Goal: Task Accomplishment & Management: Manage account settings

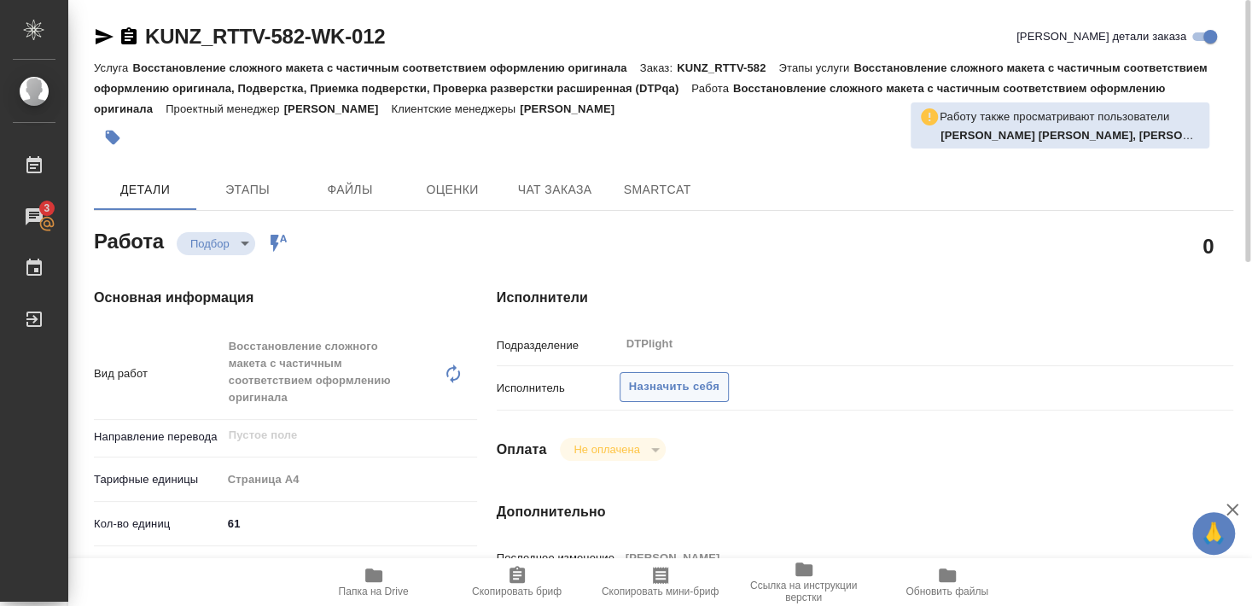
click at [683, 377] on span "Назначить себя" at bounding box center [674, 387] width 90 height 20
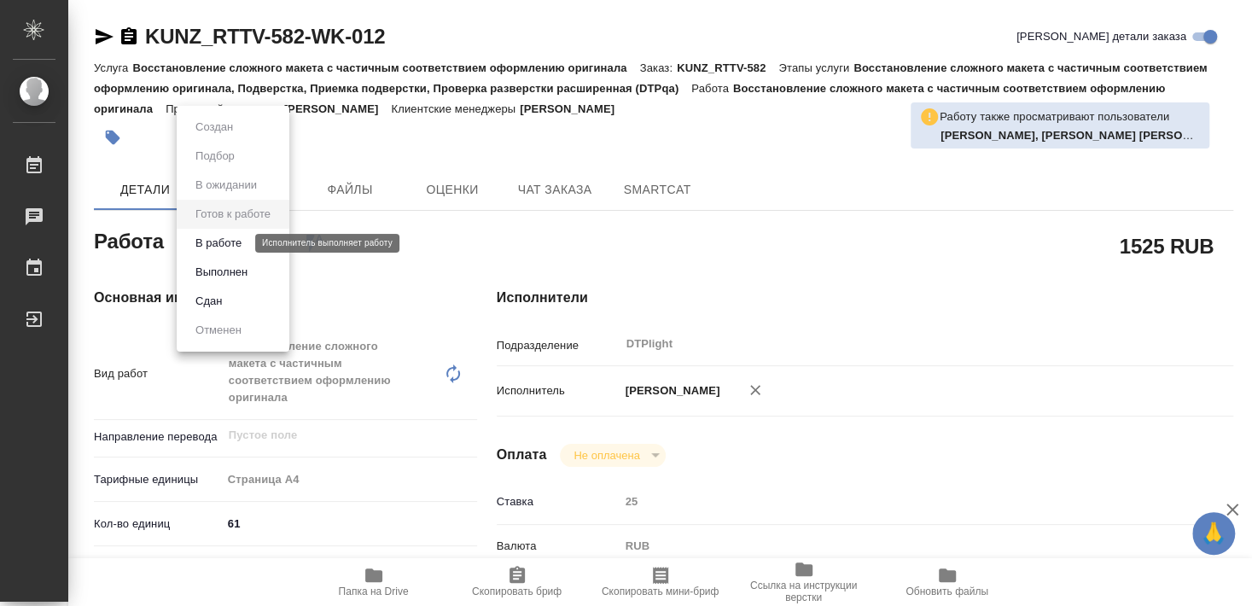
click at [225, 242] on button "В работе" at bounding box center [218, 243] width 56 height 19
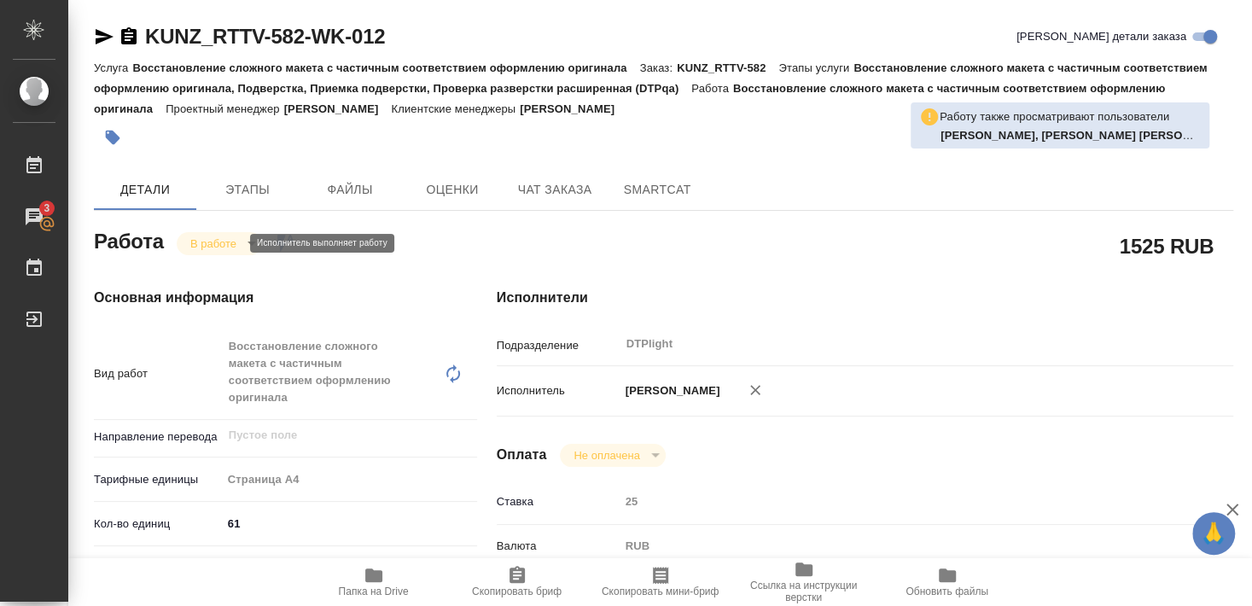
type textarea "x"
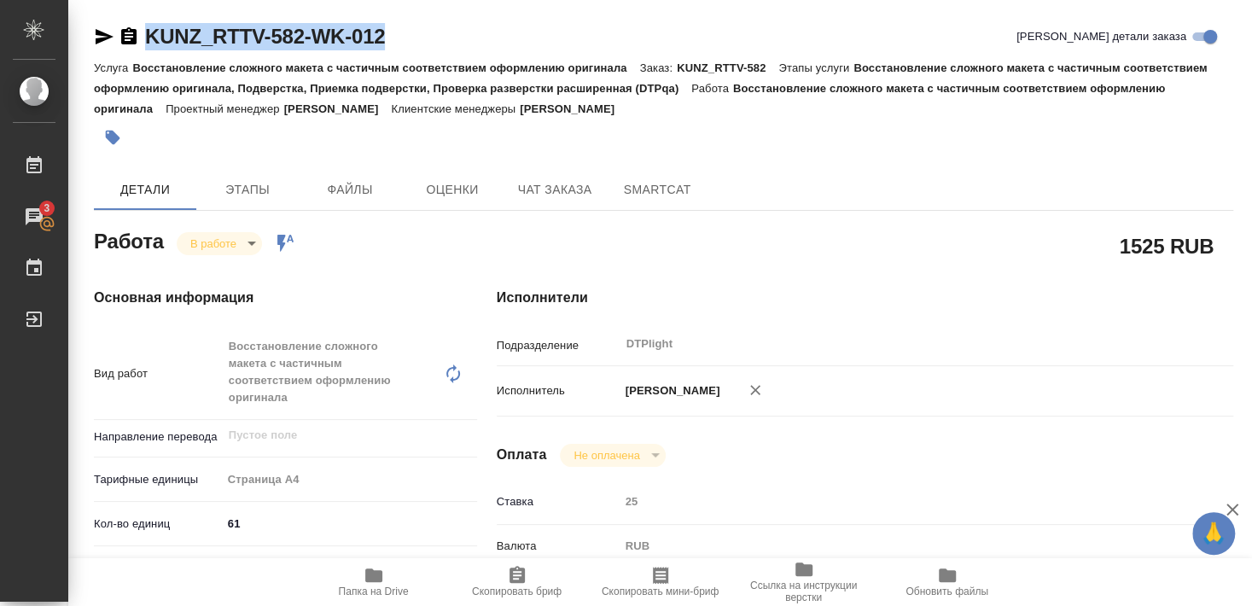
drag, startPoint x: 143, startPoint y: 52, endPoint x: 435, endPoint y: 32, distance: 292.6
click at [435, 32] on div "KUNZ_RTTV-582-WK-012 Кратко детали заказа" at bounding box center [664, 40] width 1140 height 34
copy link "KUNZ_RTTV-582-WK-012"
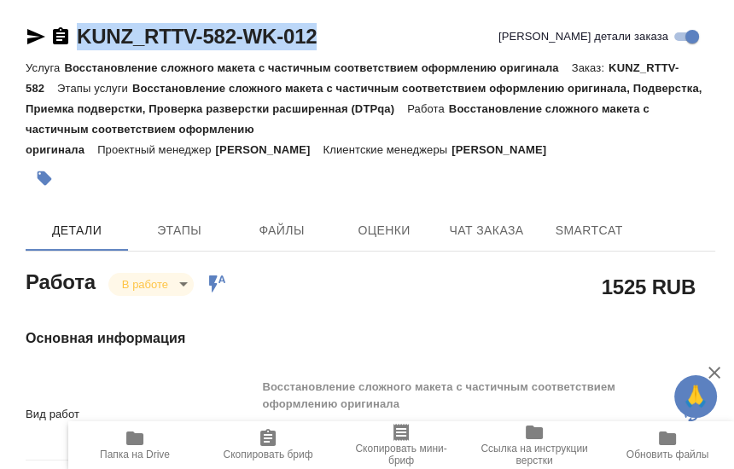
type textarea "x"
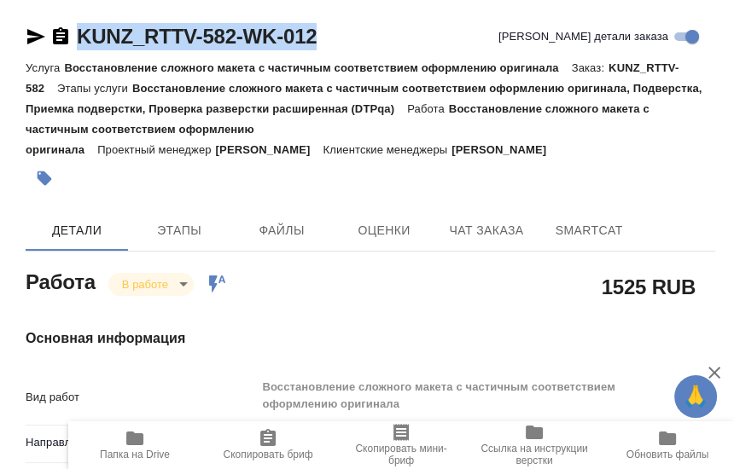
click at [297, 190] on div at bounding box center [256, 179] width 460 height 38
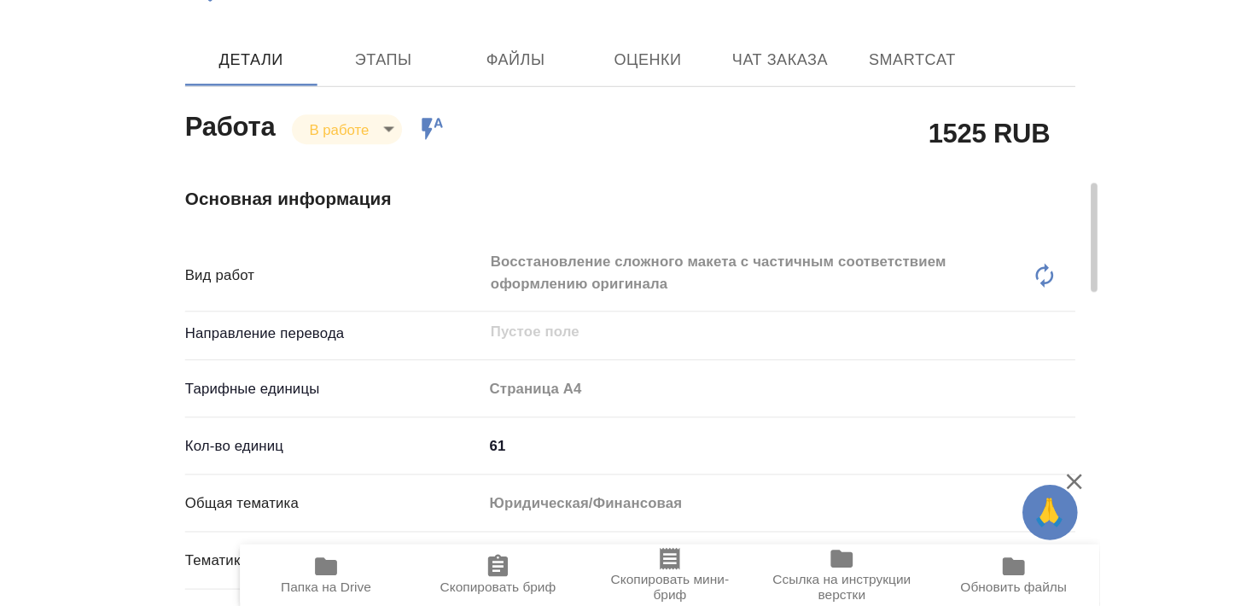
scroll to position [277, 0]
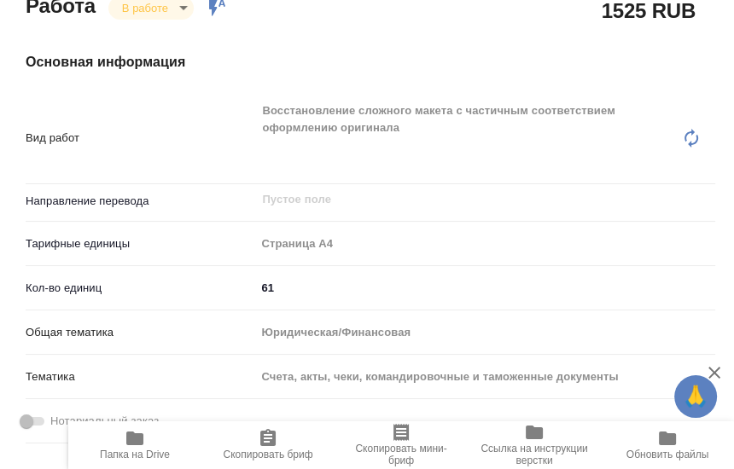
type textarea "x"
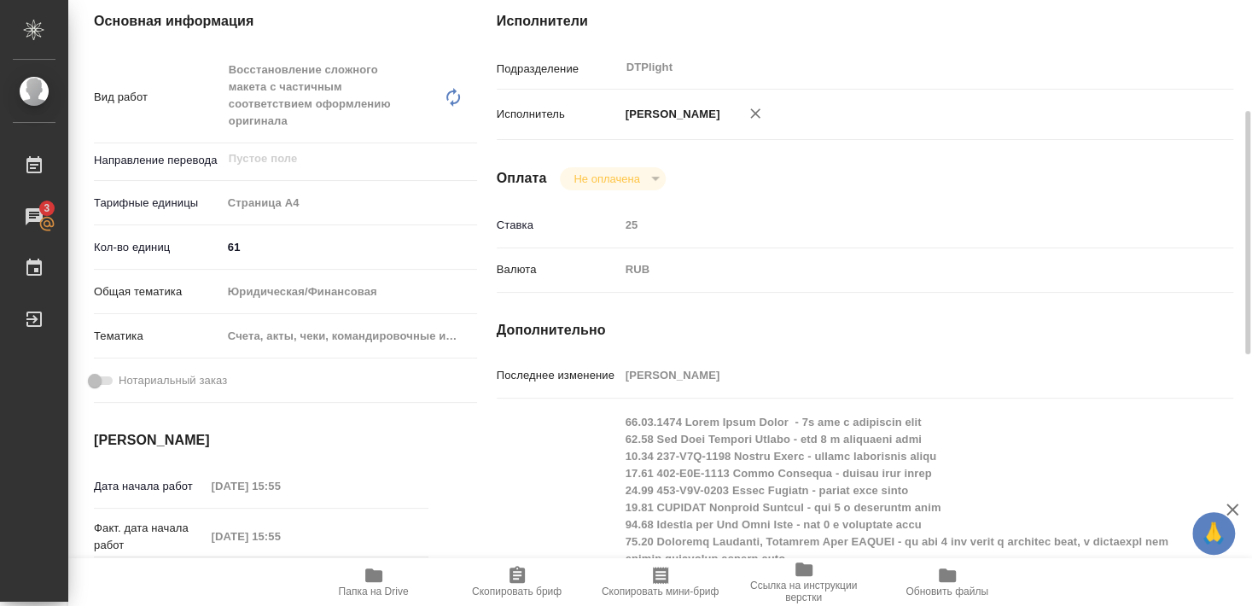
type textarea "x"
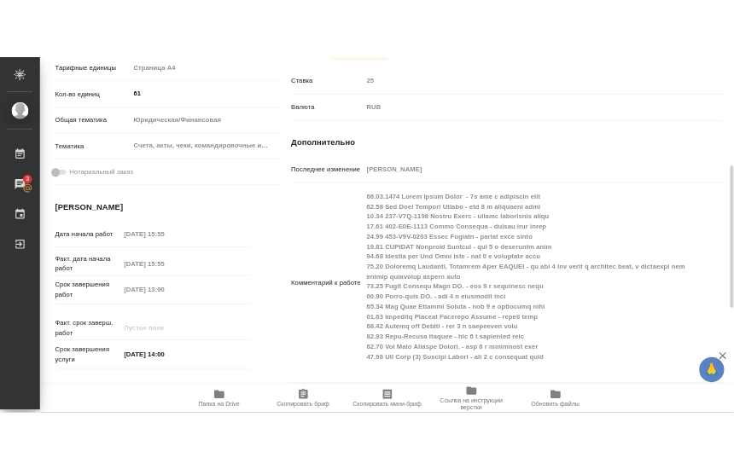
scroll to position [553, 0]
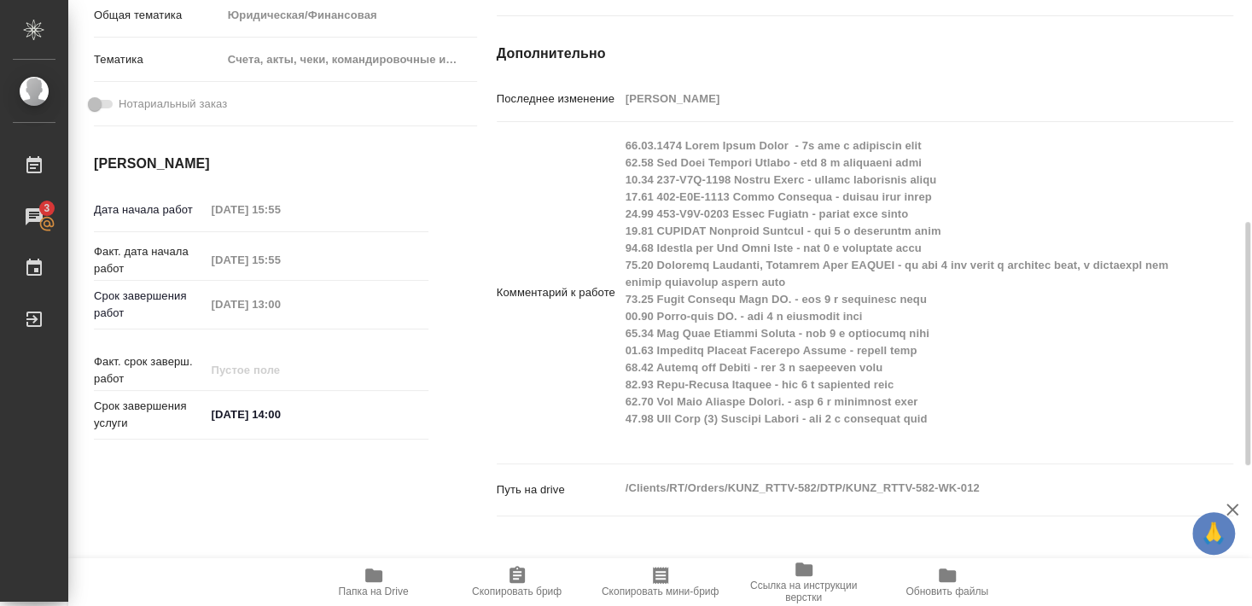
click at [369, 578] on icon "button" at bounding box center [373, 576] width 17 height 14
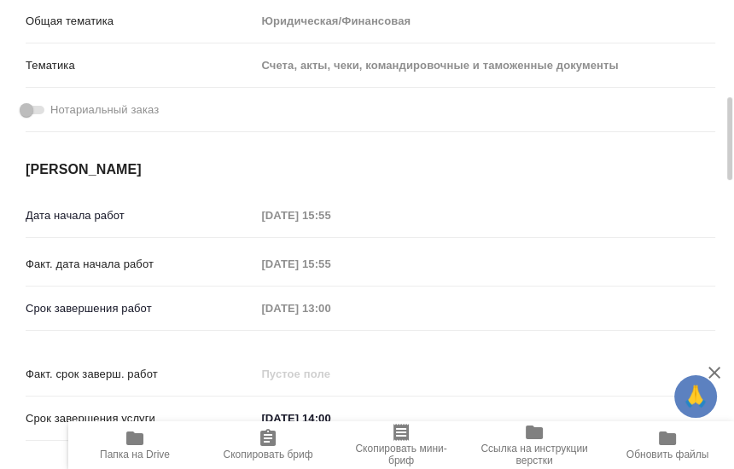
type textarea "x"
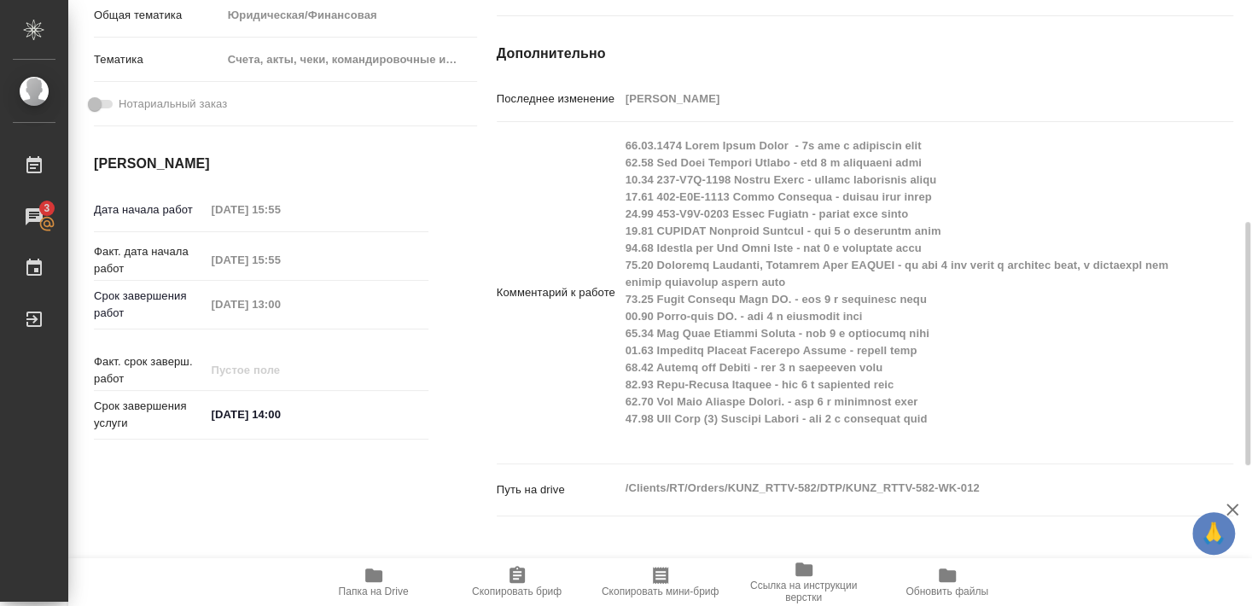
type textarea "x"
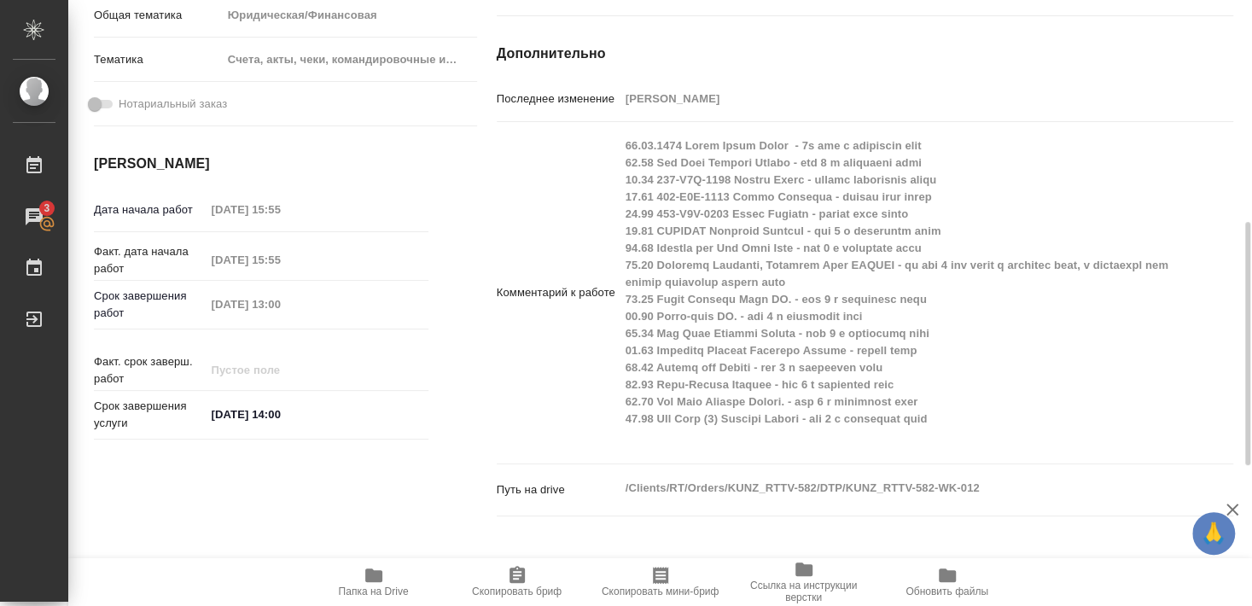
type textarea "x"
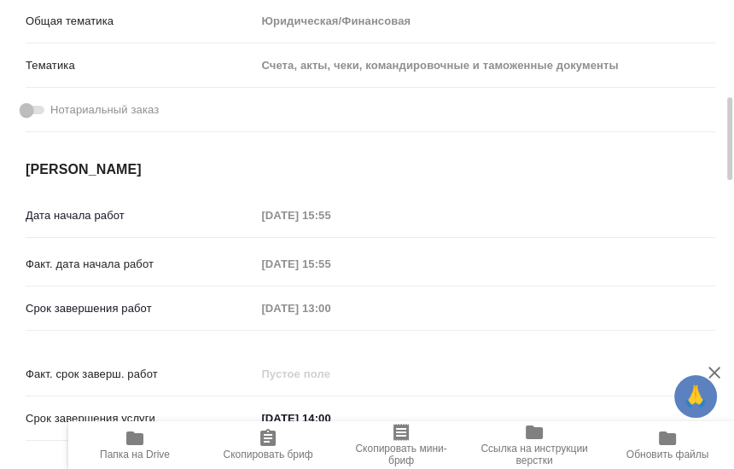
type textarea "x"
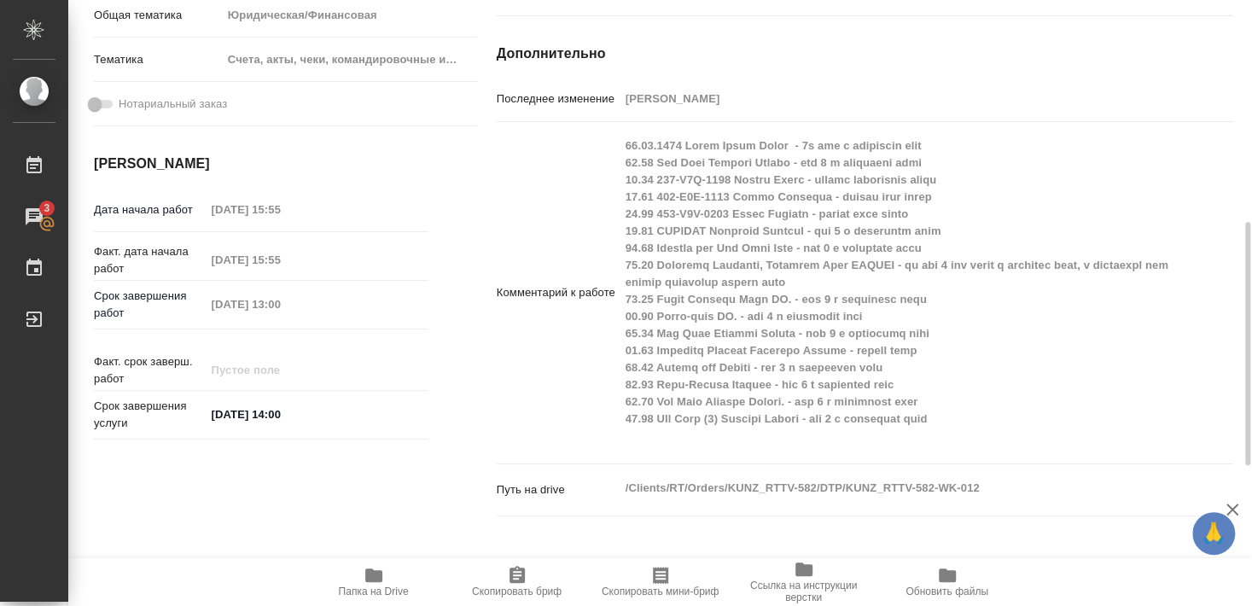
type textarea "x"
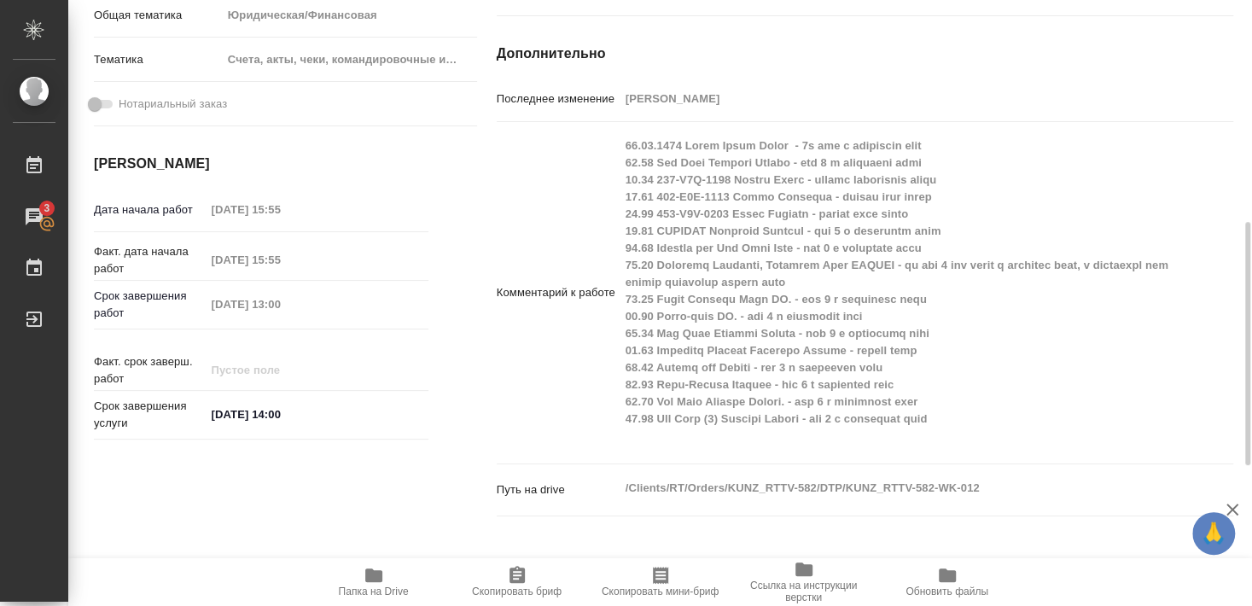
type textarea "x"
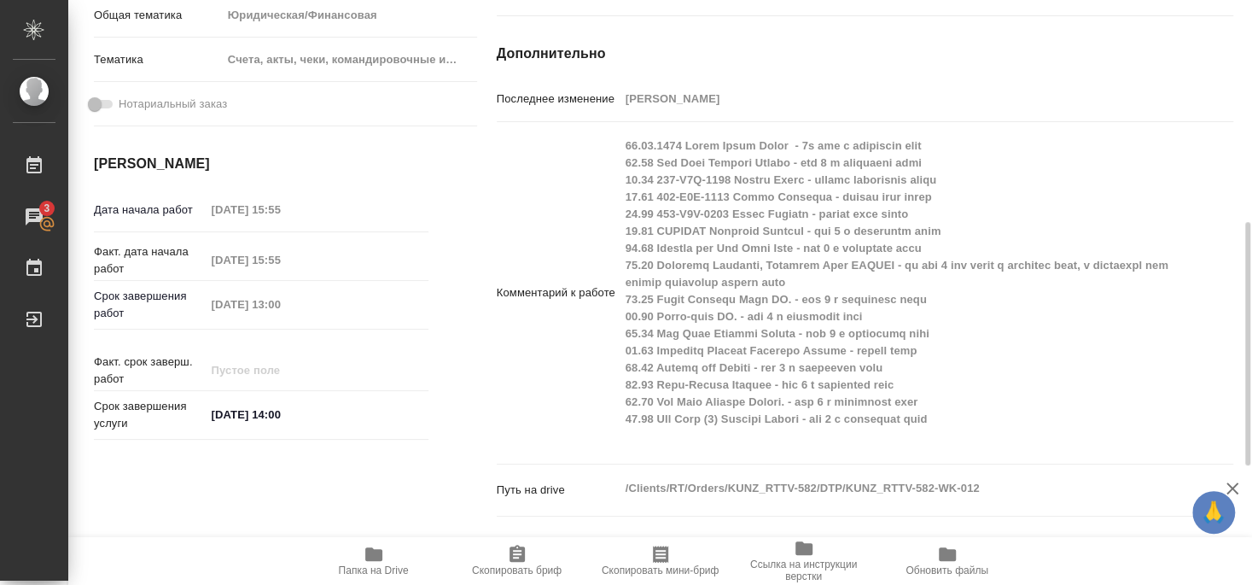
type textarea "x"
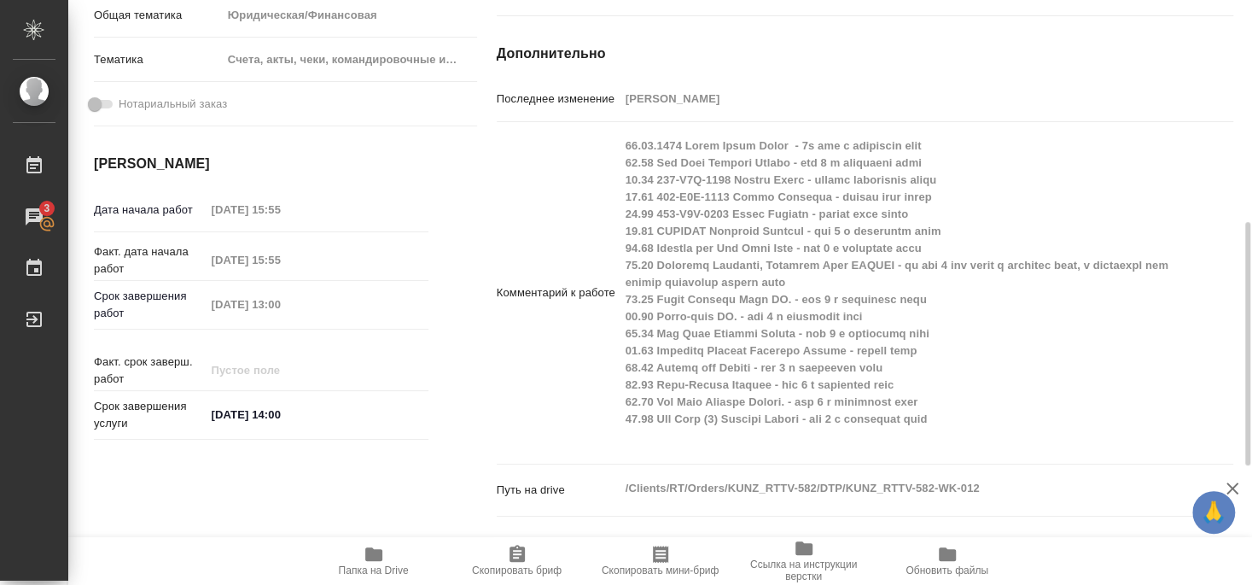
type textarea "x"
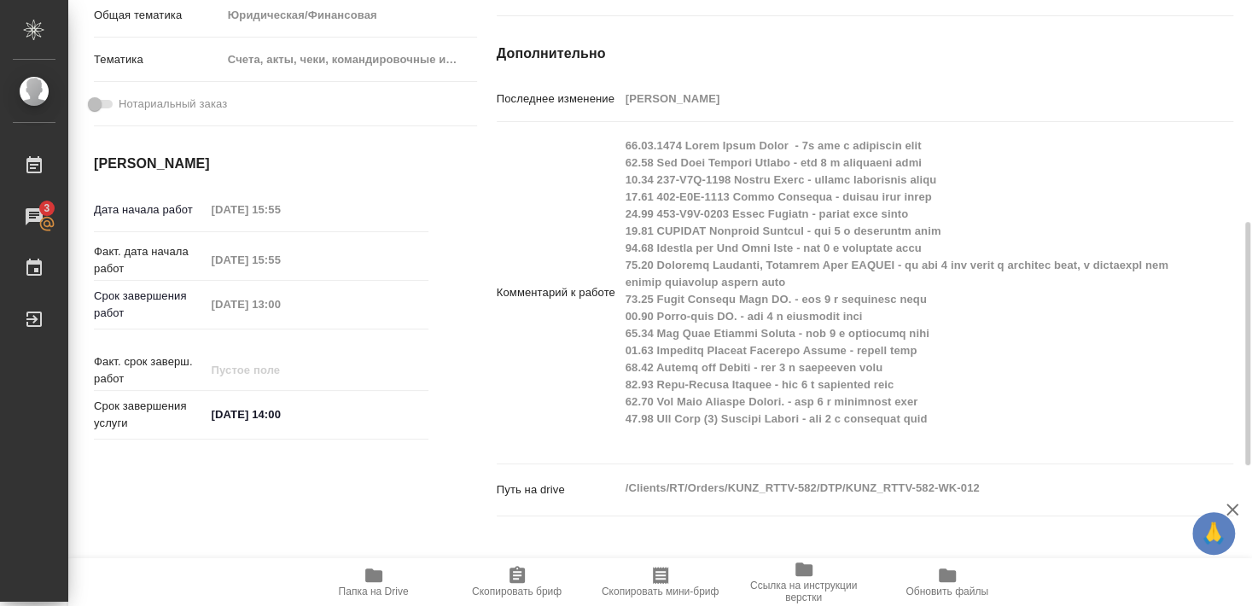
type textarea "x"
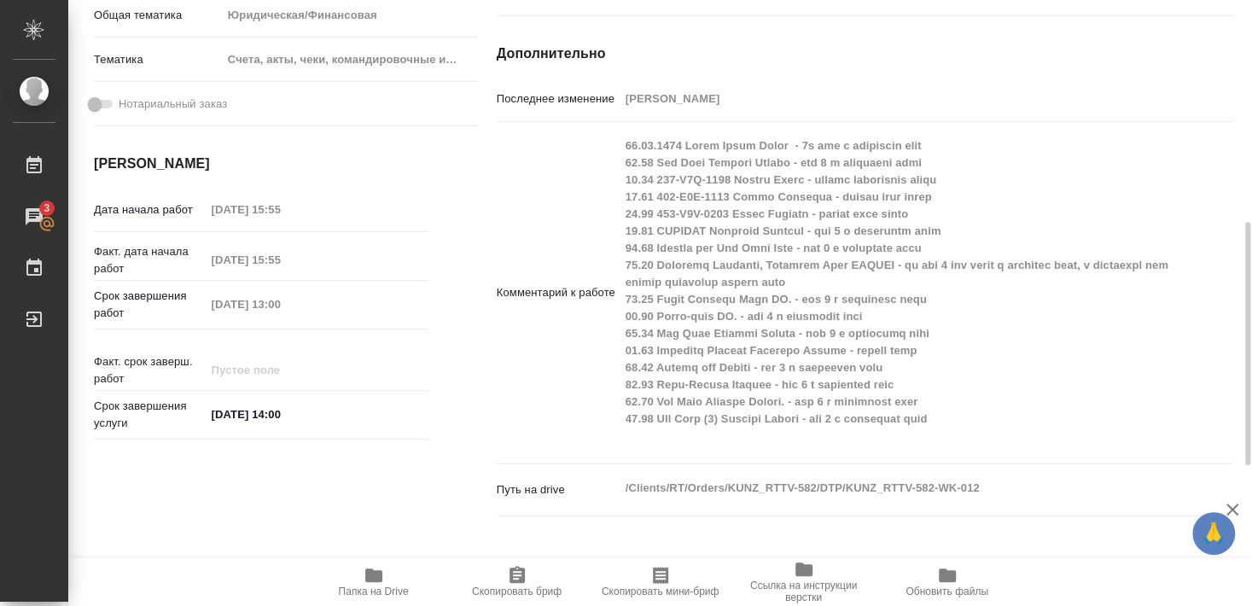
type textarea "x"
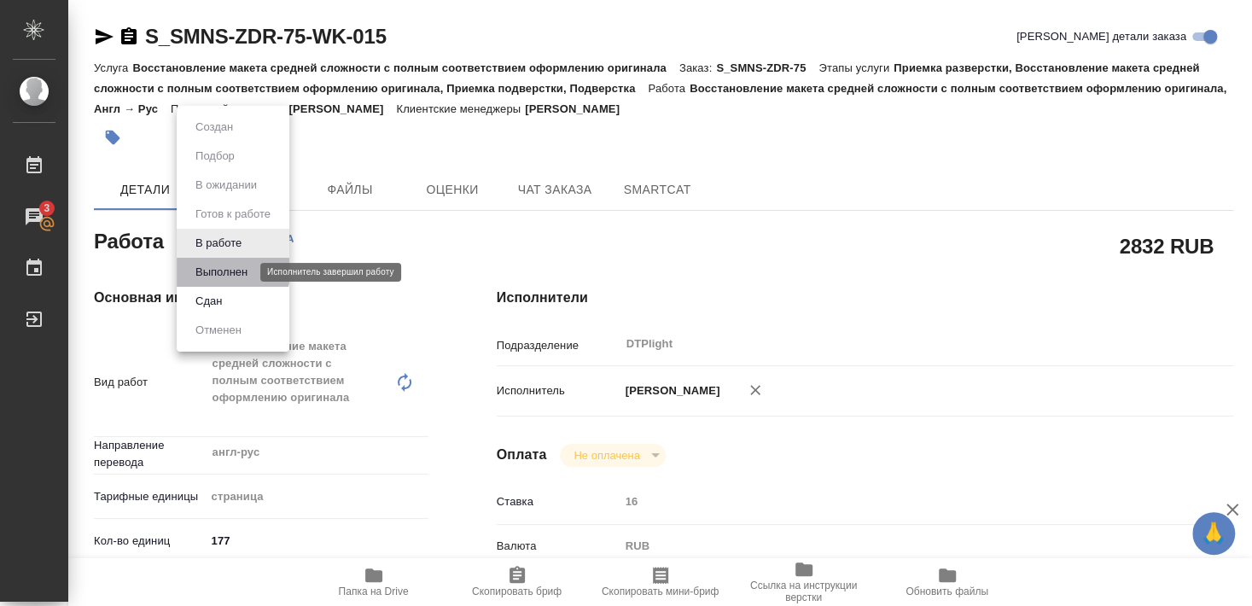
click at [213, 271] on button "Выполнен" at bounding box center [221, 272] width 62 height 19
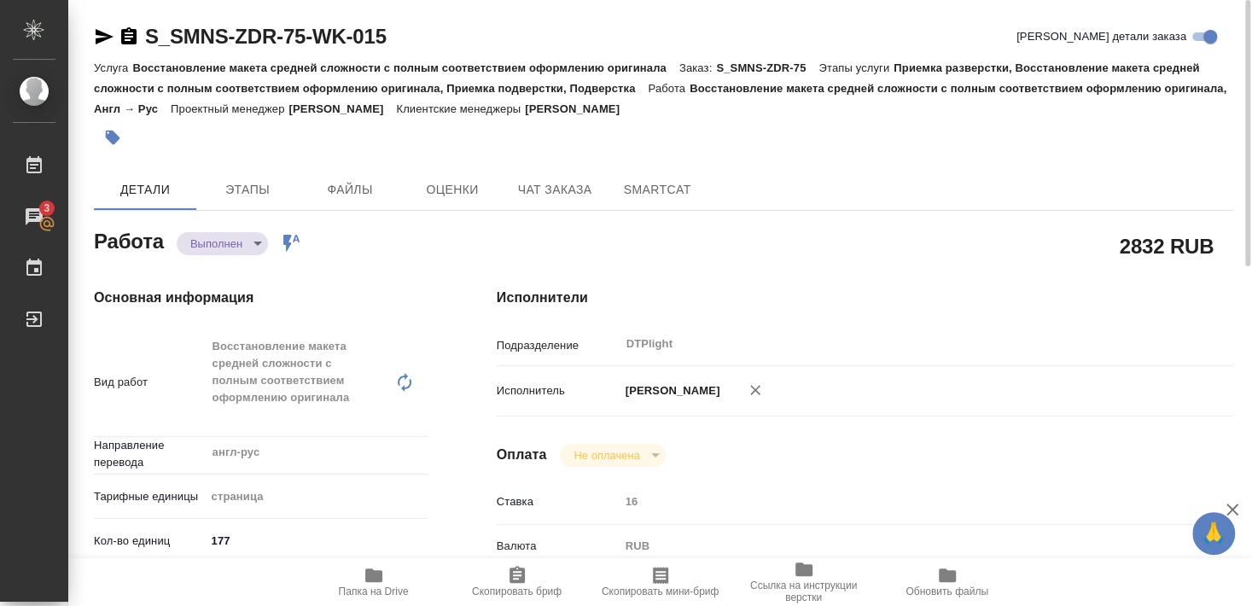
type textarea "x"
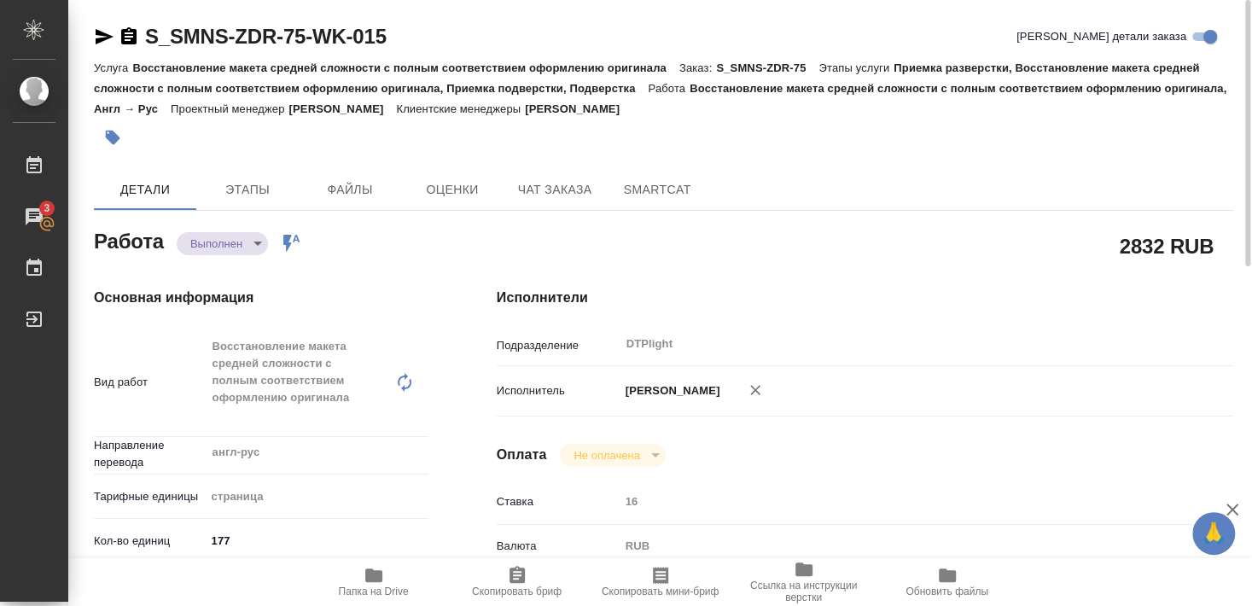
type textarea "x"
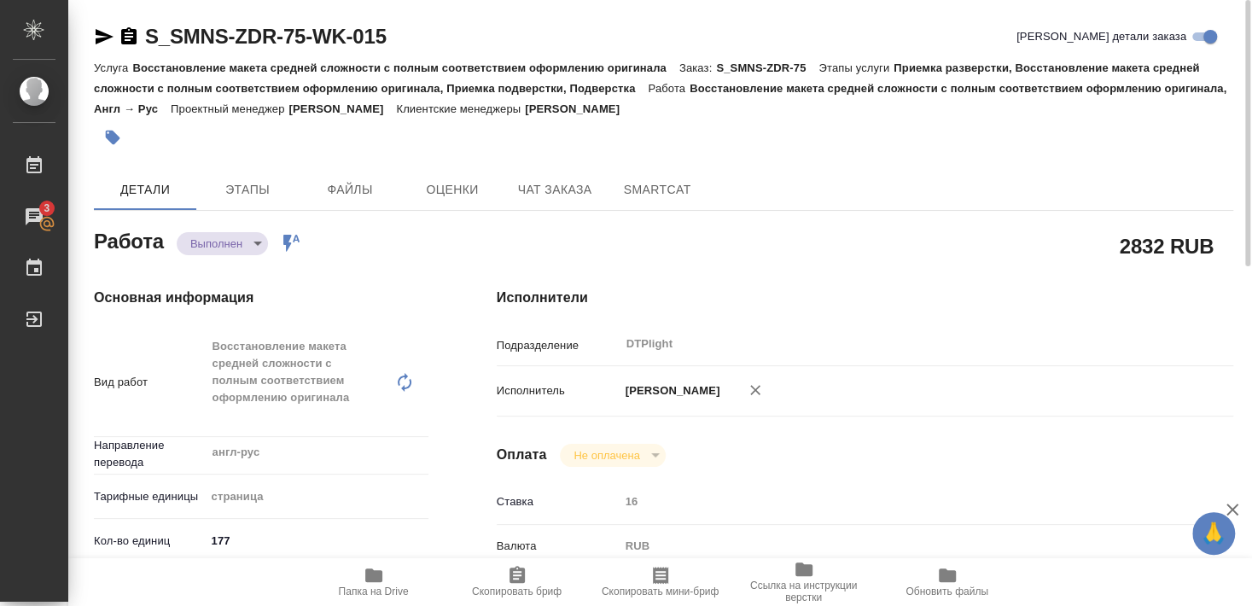
type textarea "x"
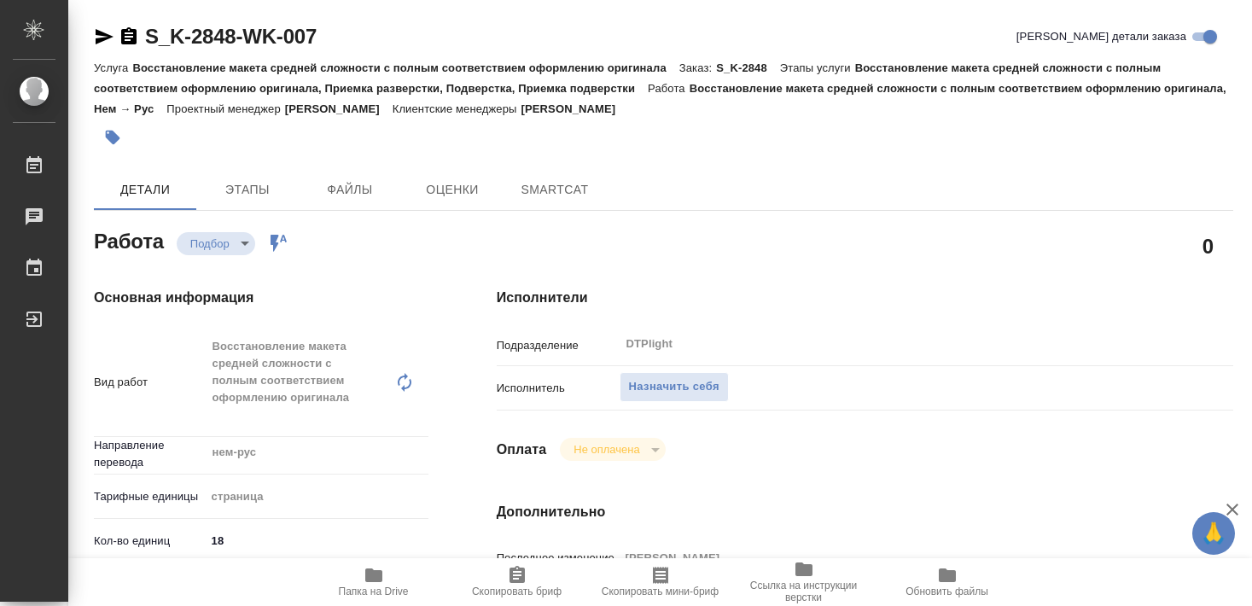
type textarea "x"
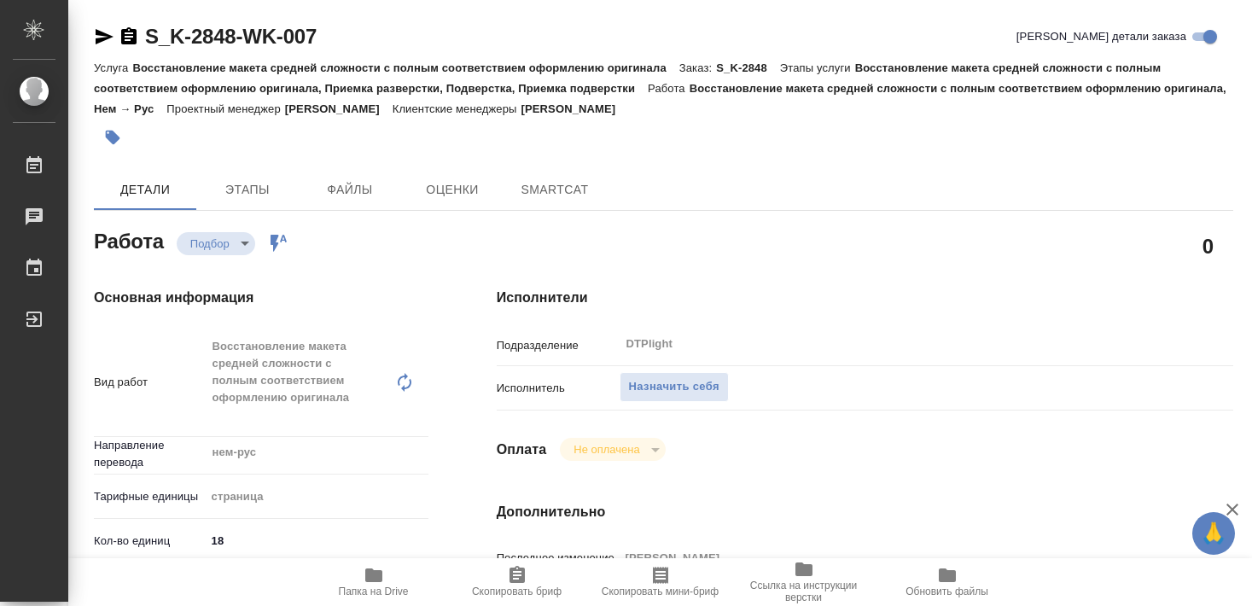
type textarea "x"
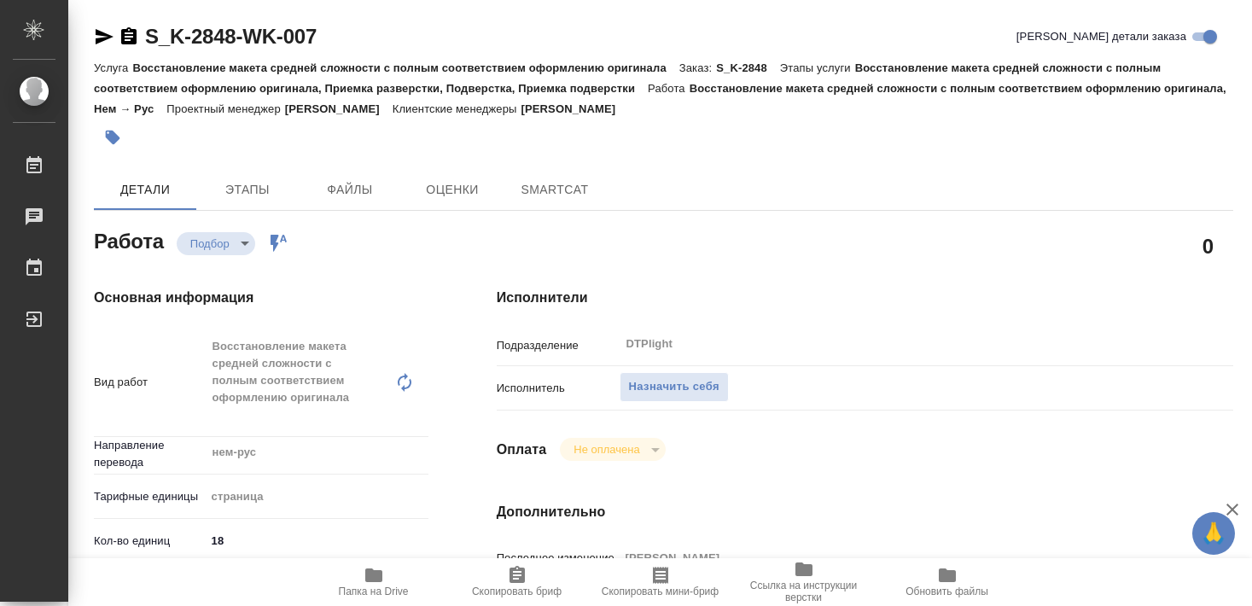
type textarea "x"
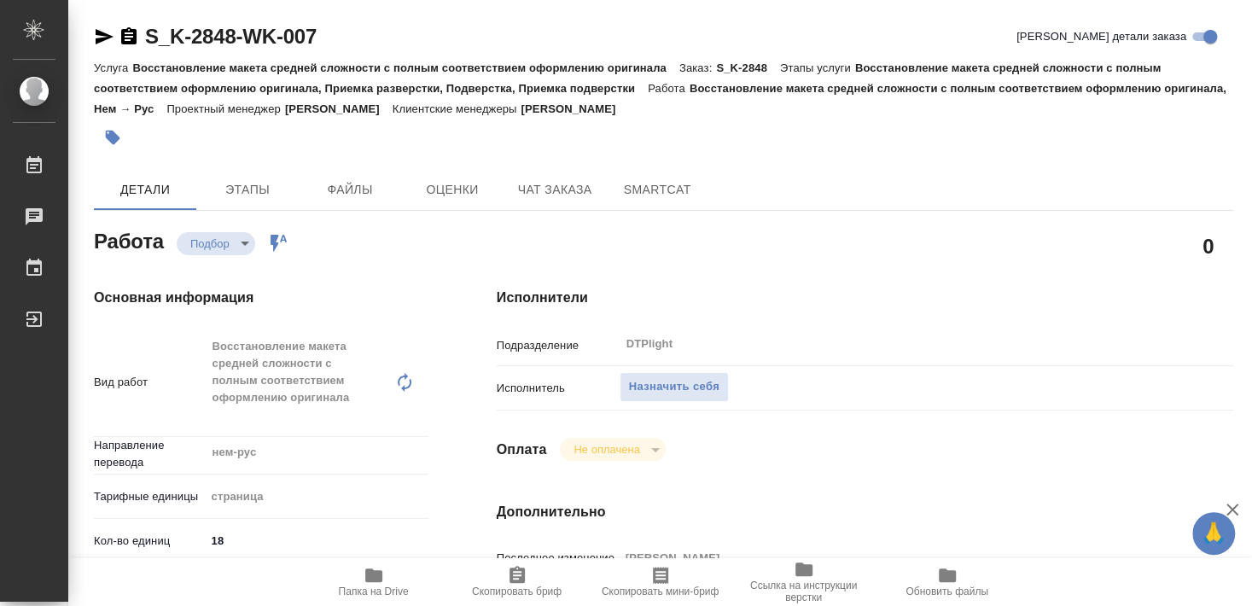
type textarea "x"
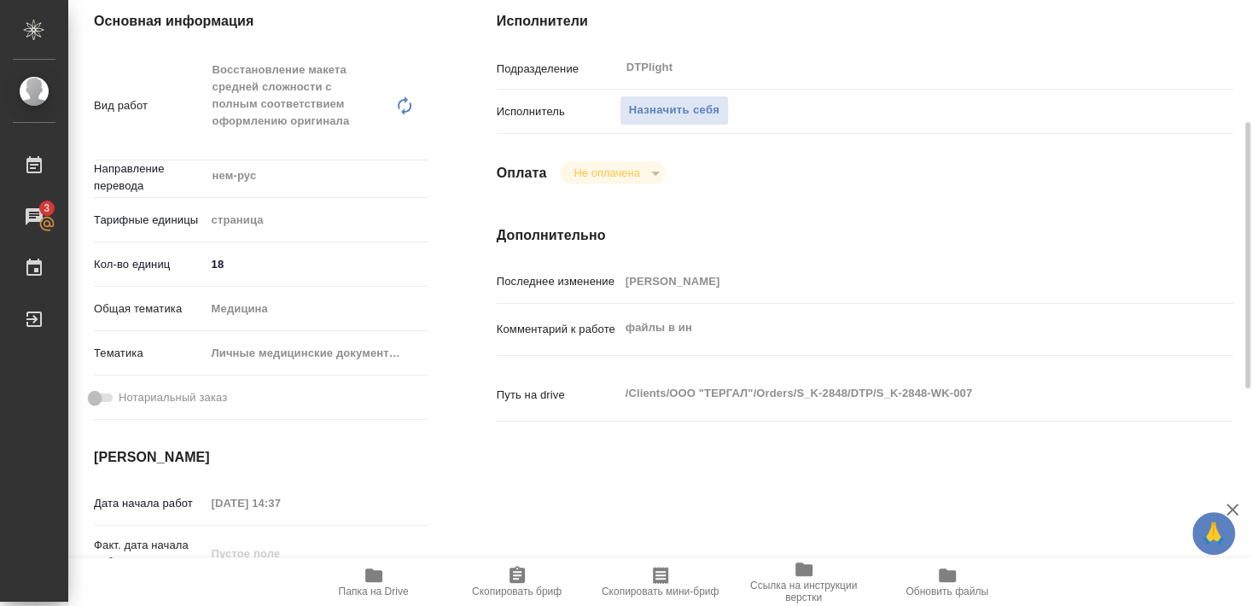
scroll to position [461, 0]
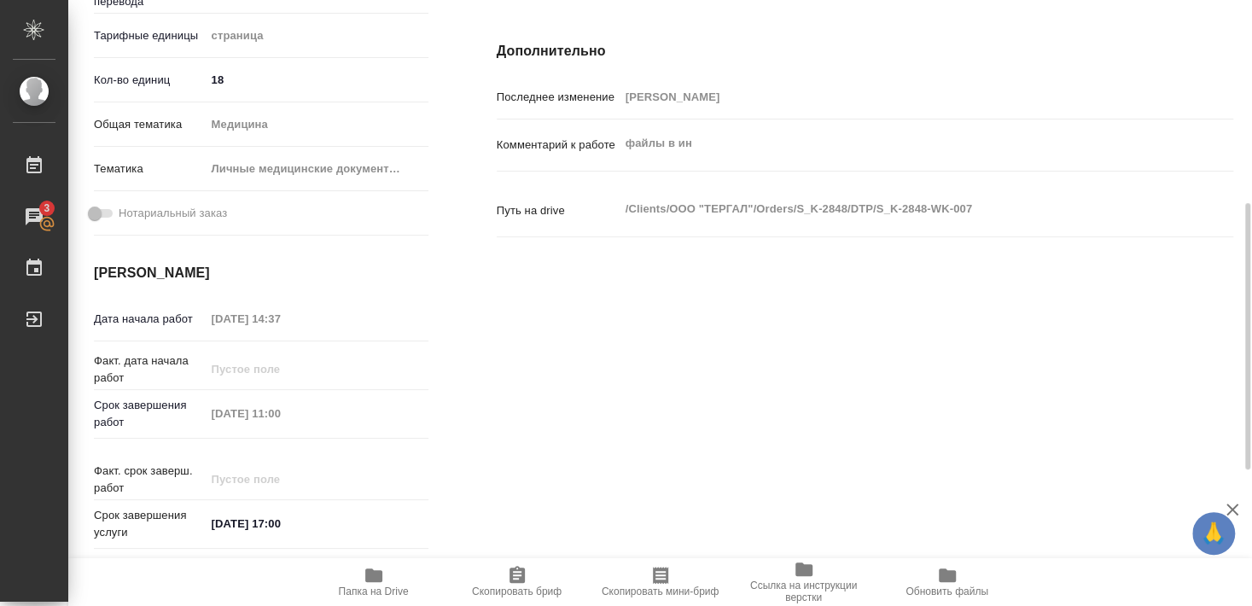
click at [376, 574] on icon "button" at bounding box center [373, 576] width 17 height 14
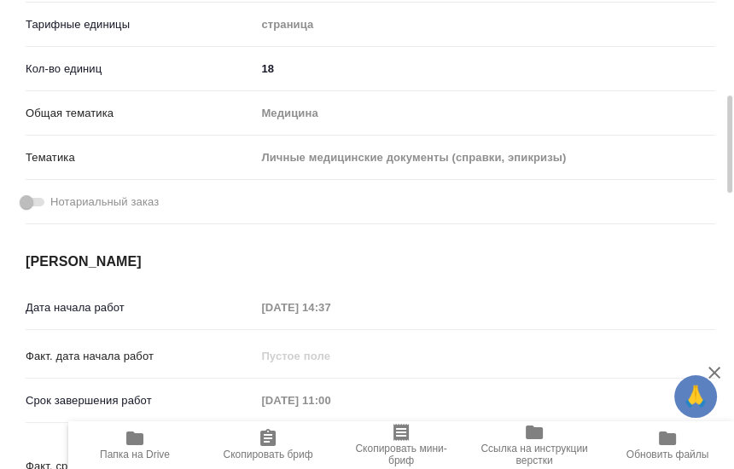
type textarea "x"
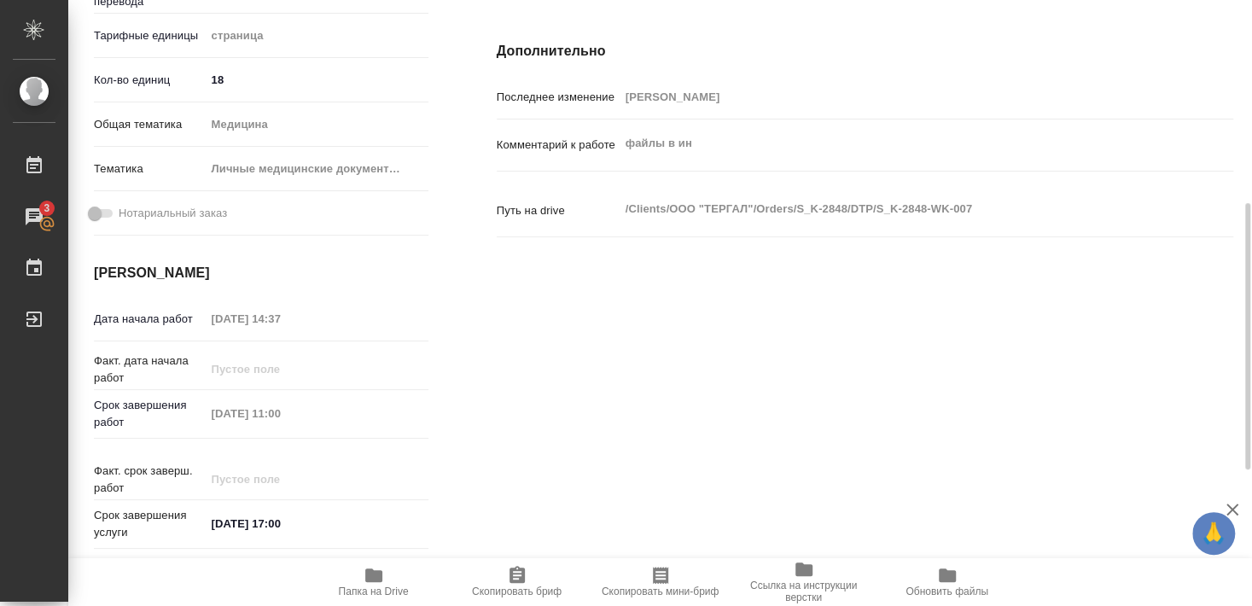
type textarea "x"
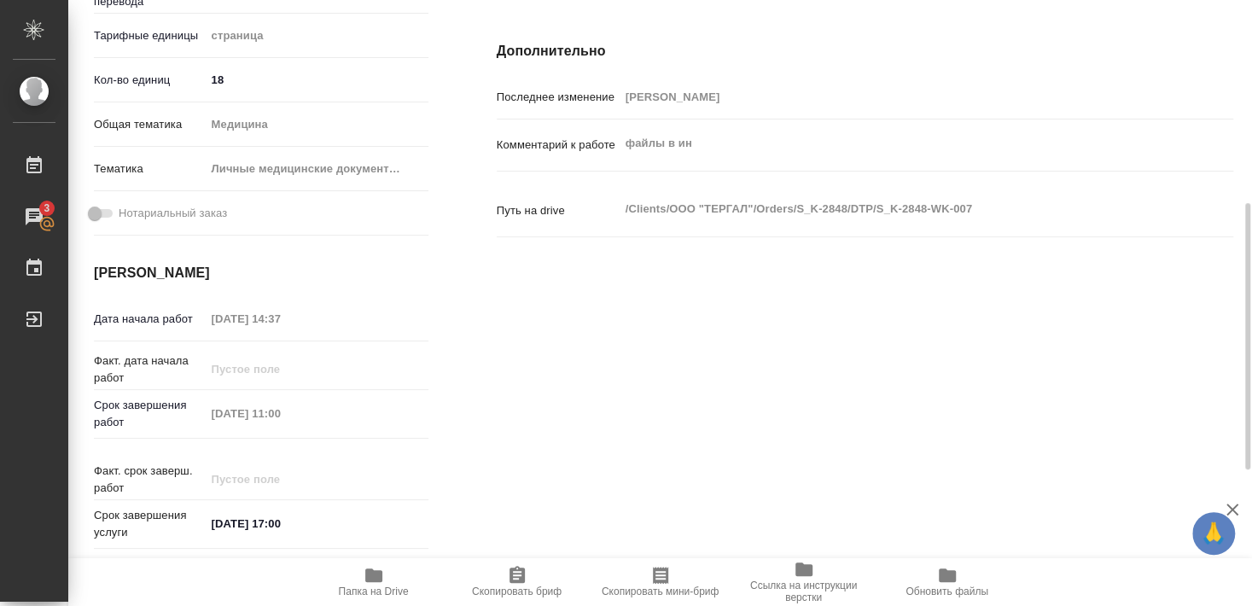
type textarea "x"
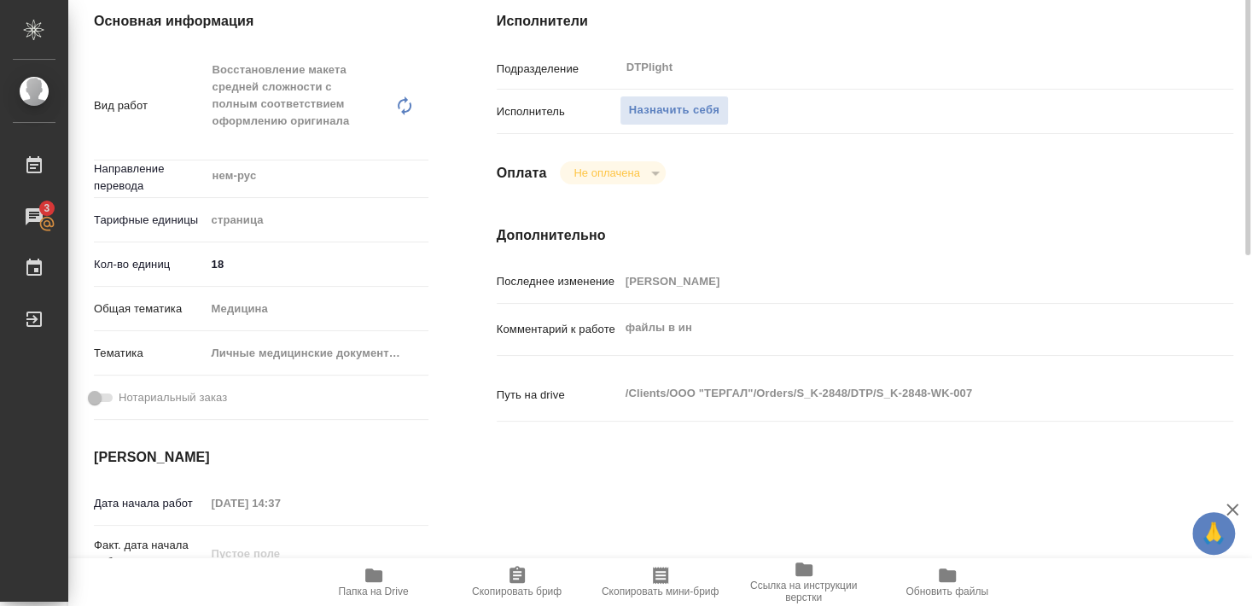
scroll to position [184, 0]
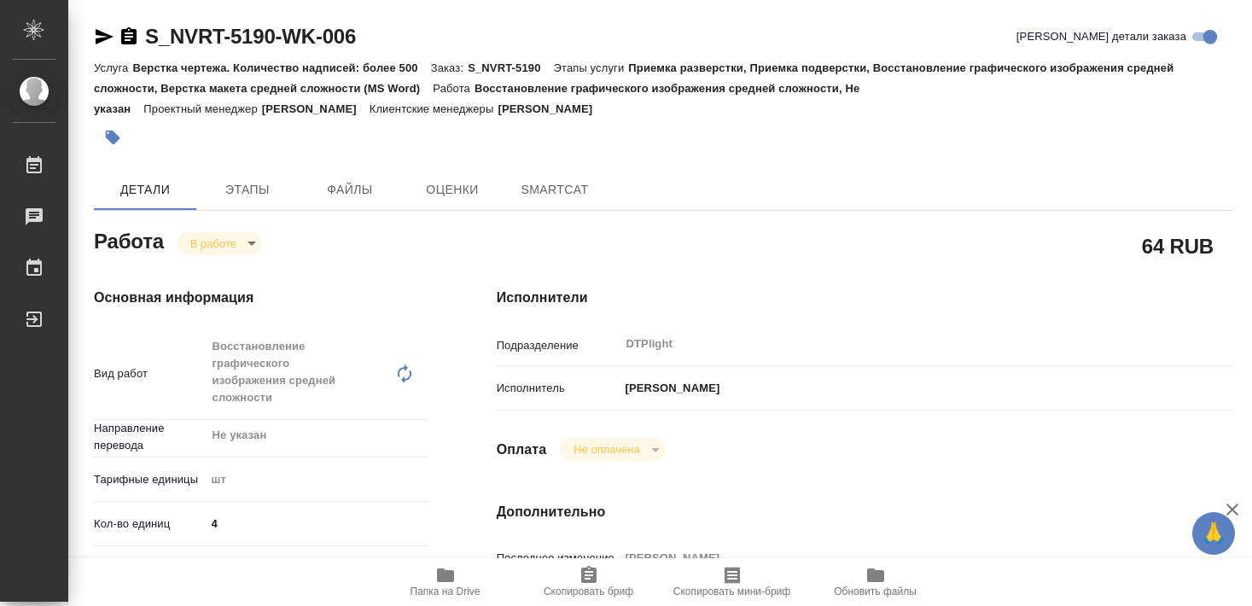
type textarea "x"
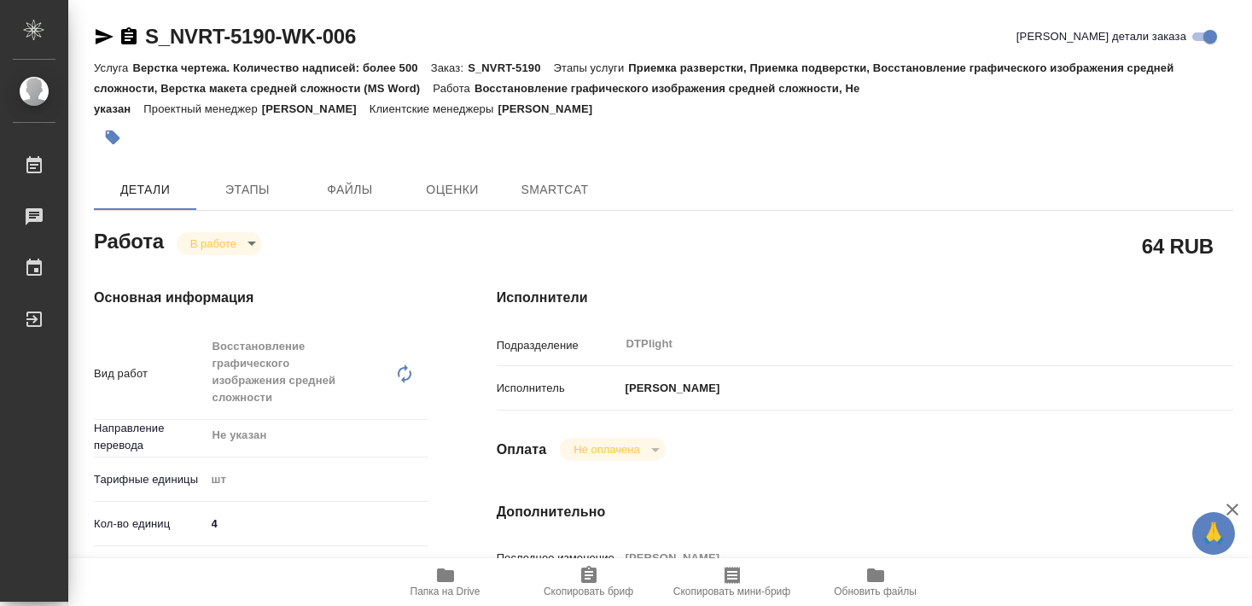
type textarea "x"
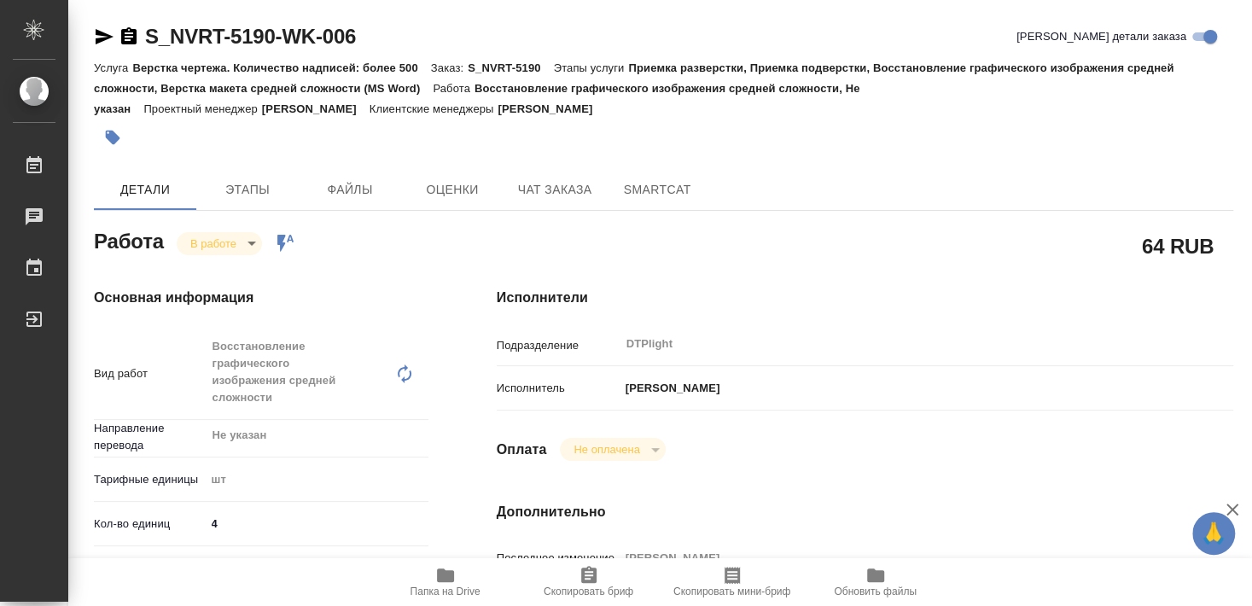
type textarea "x"
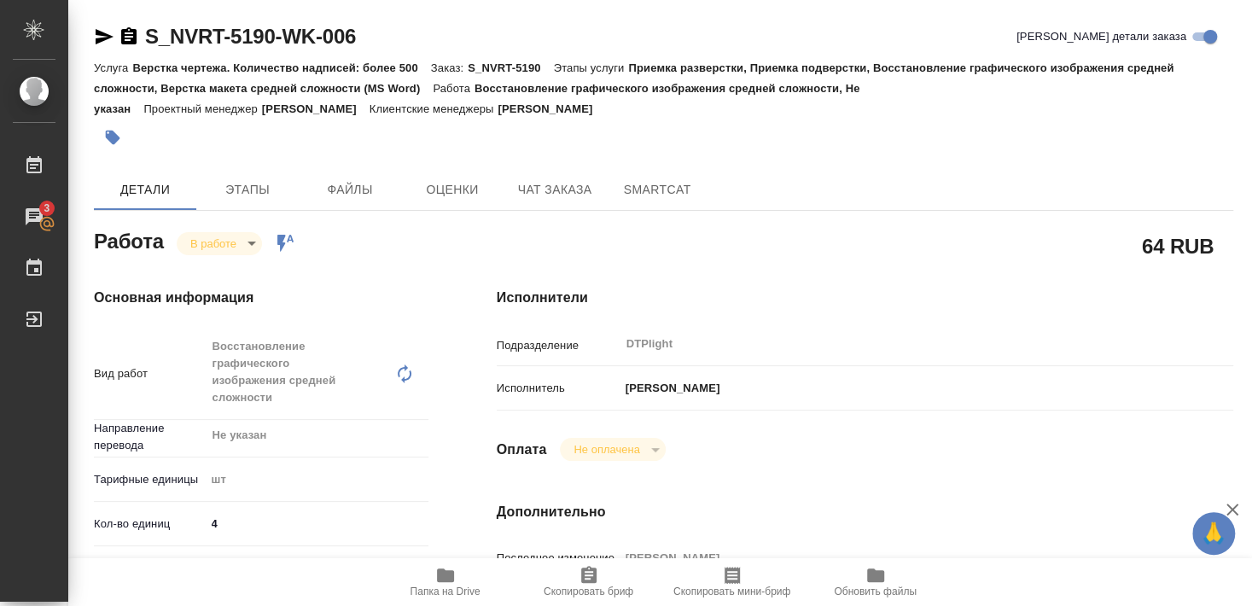
type textarea "x"
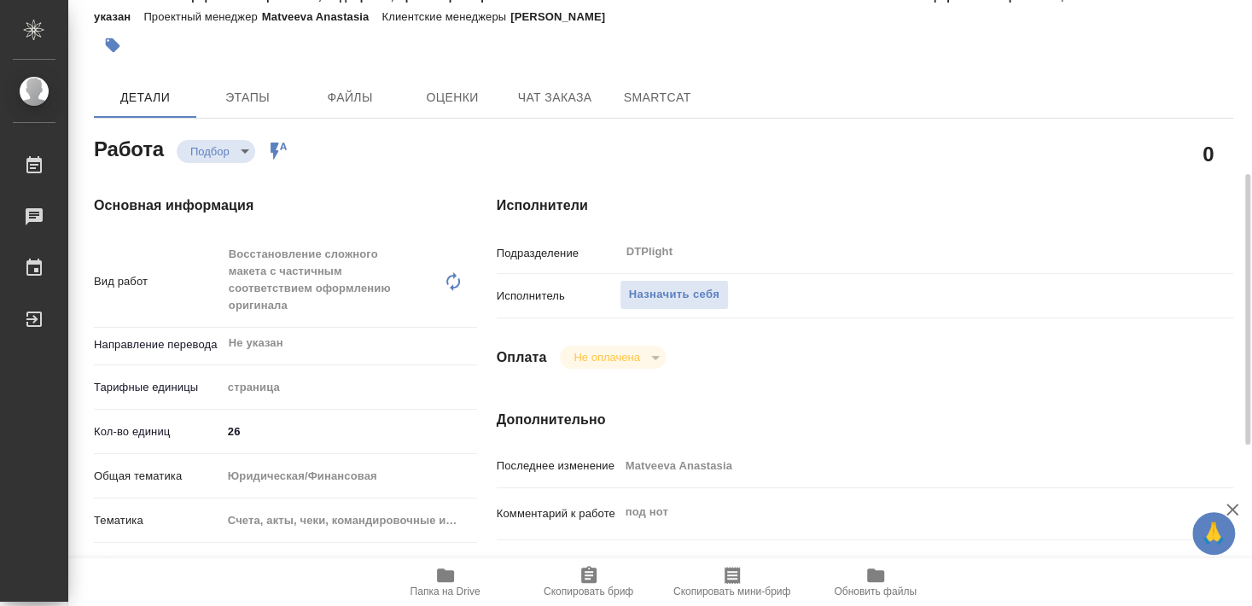
scroll to position [184, 0]
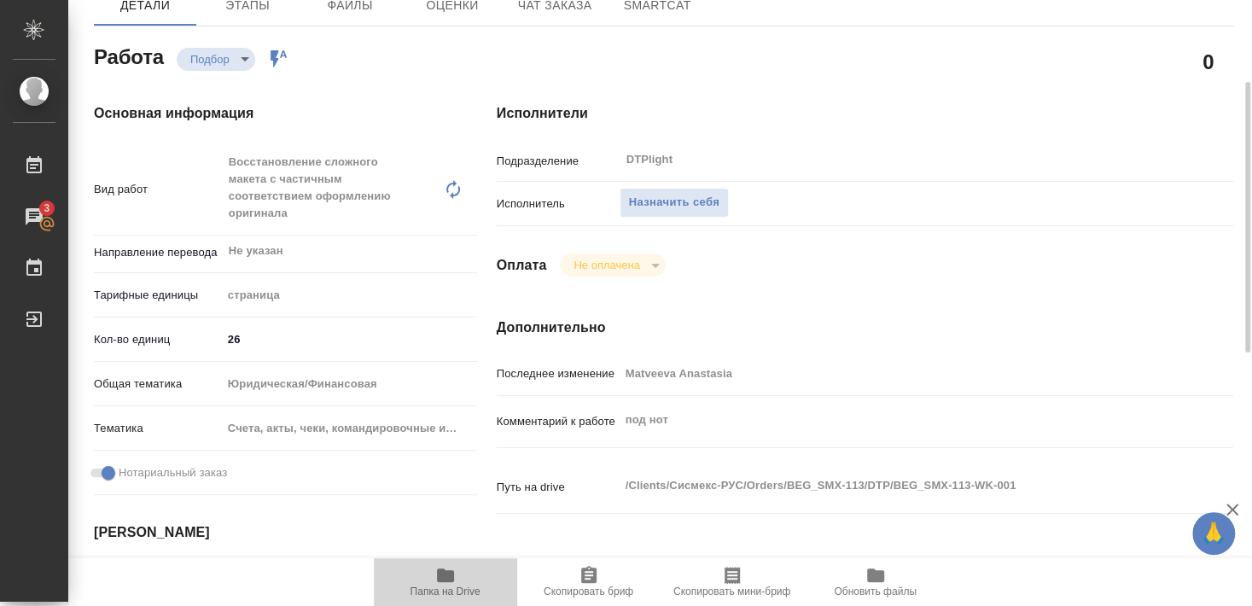
click at [444, 587] on span "Папка на Drive" at bounding box center [446, 592] width 70 height 12
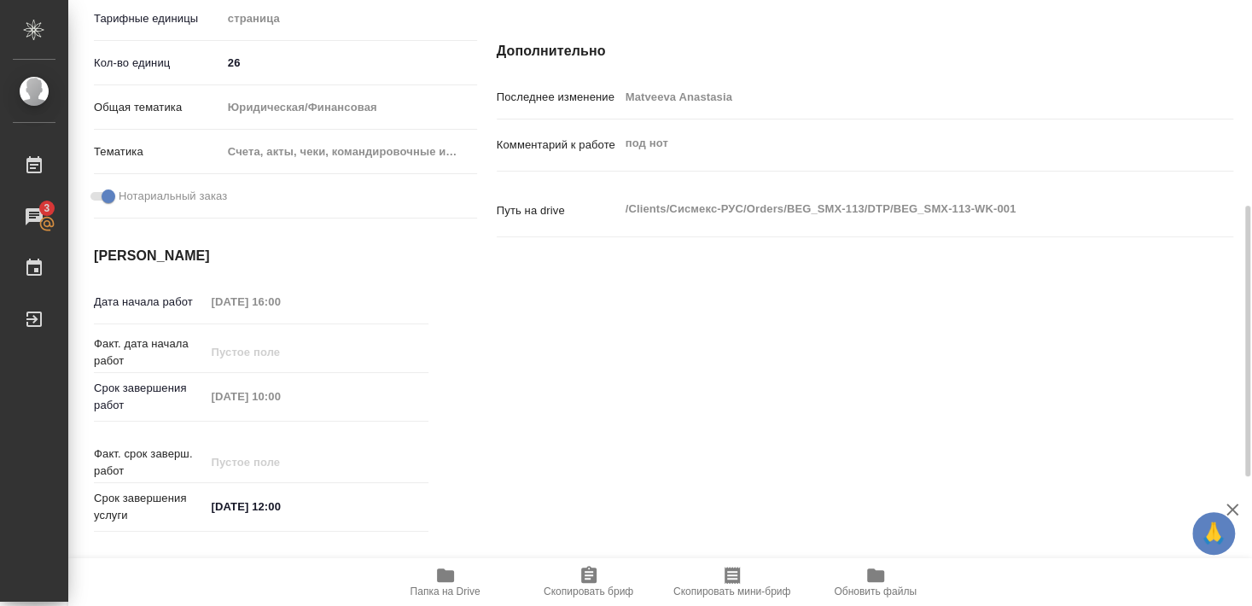
scroll to position [369, 0]
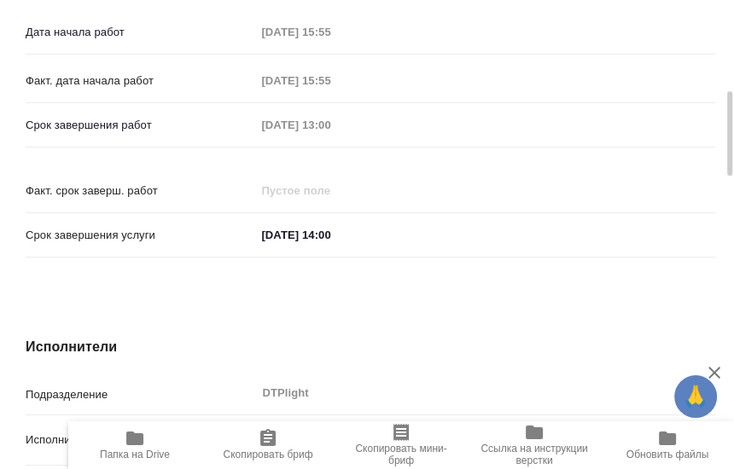
scroll to position [702, 0]
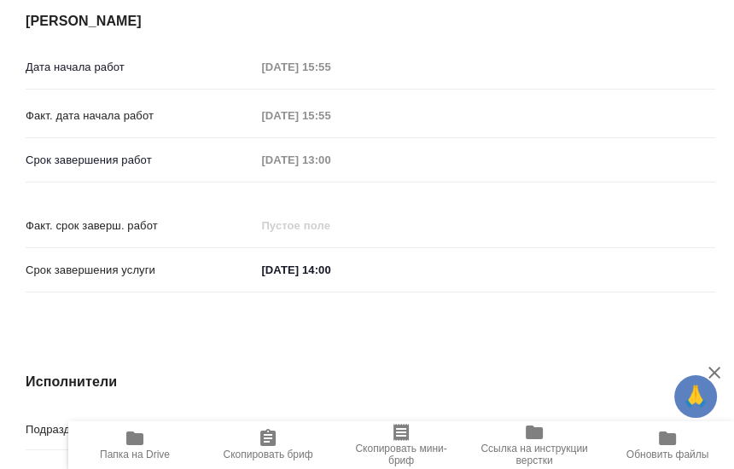
click at [343, 372] on h4 "Исполнители" at bounding box center [371, 382] width 690 height 20
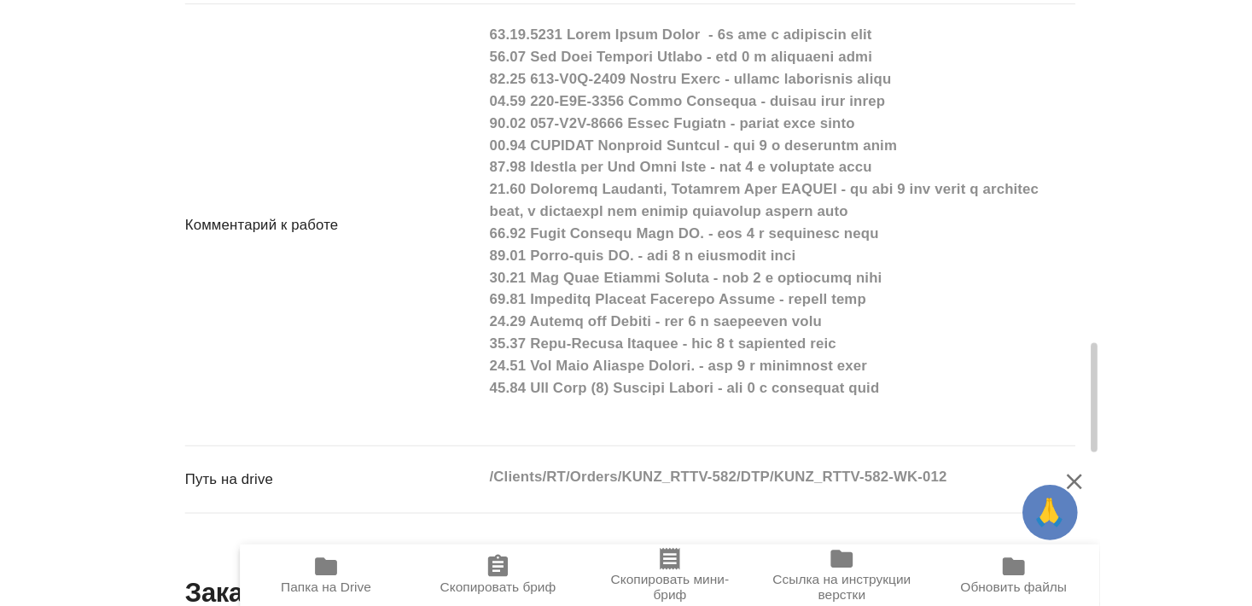
scroll to position [1383, 0]
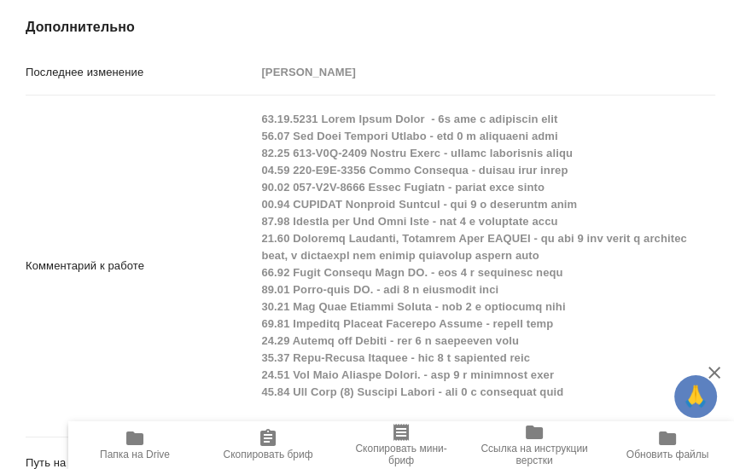
click at [195, 335] on div "Комментарий к работе x" at bounding box center [371, 266] width 690 height 328
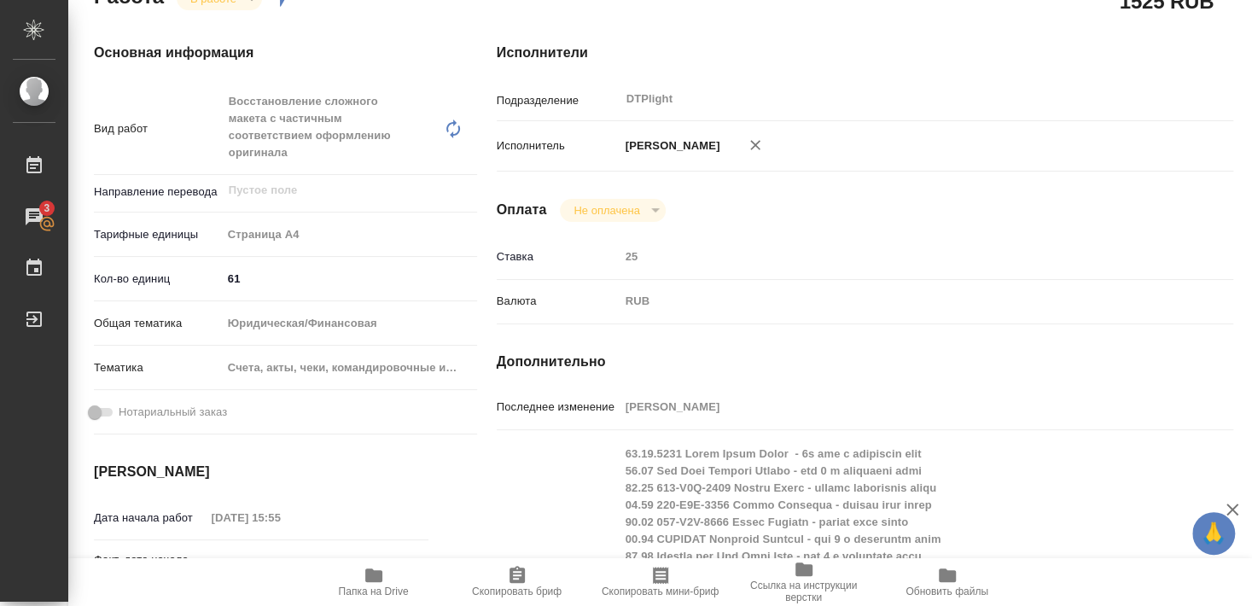
scroll to position [0, 0]
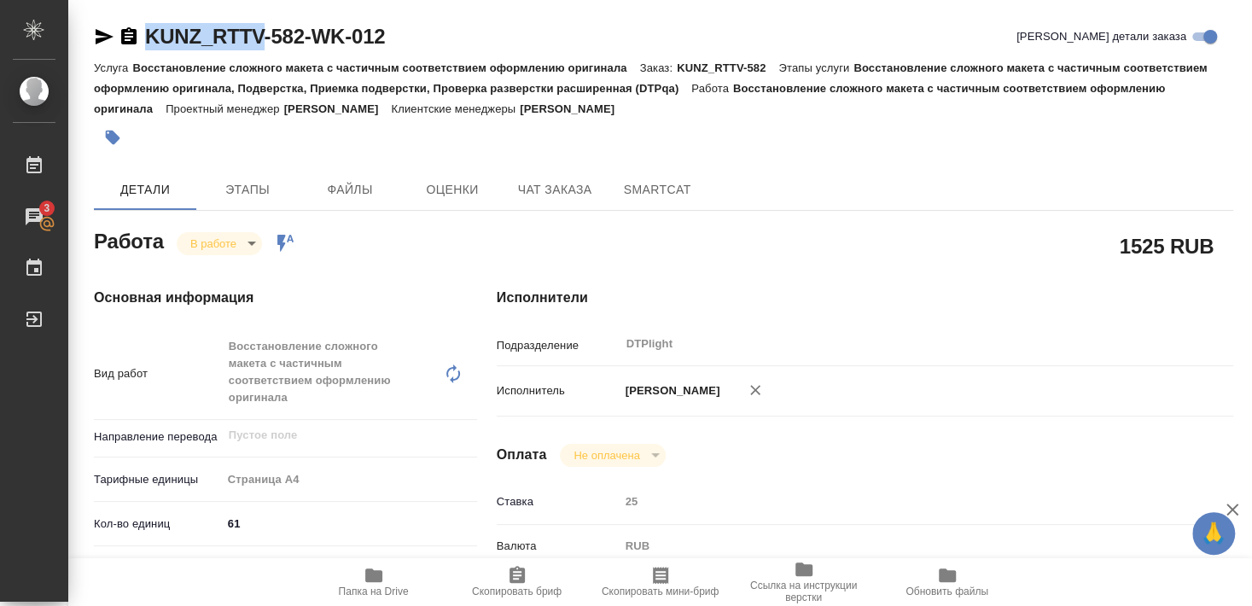
drag, startPoint x: 180, startPoint y: 57, endPoint x: 263, endPoint y: 49, distance: 83.2
click at [263, 49] on div "KUNZ_RTTV-582-WK-012 Кратко детали заказа" at bounding box center [664, 40] width 1140 height 34
copy link "KUNZ_RTTV"
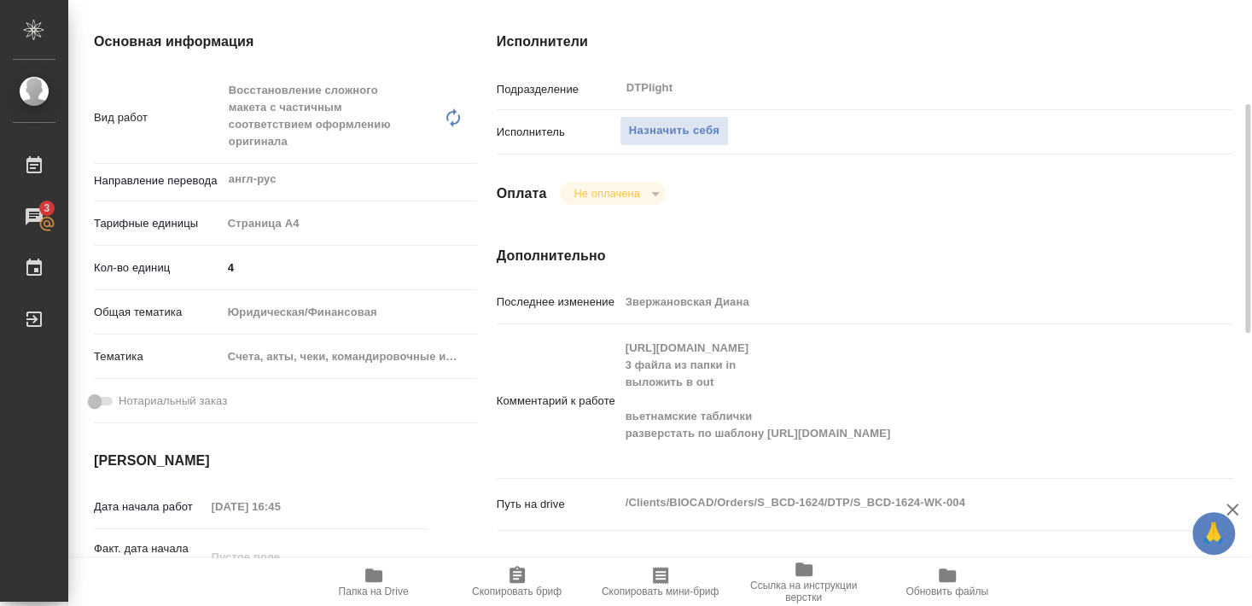
scroll to position [369, 0]
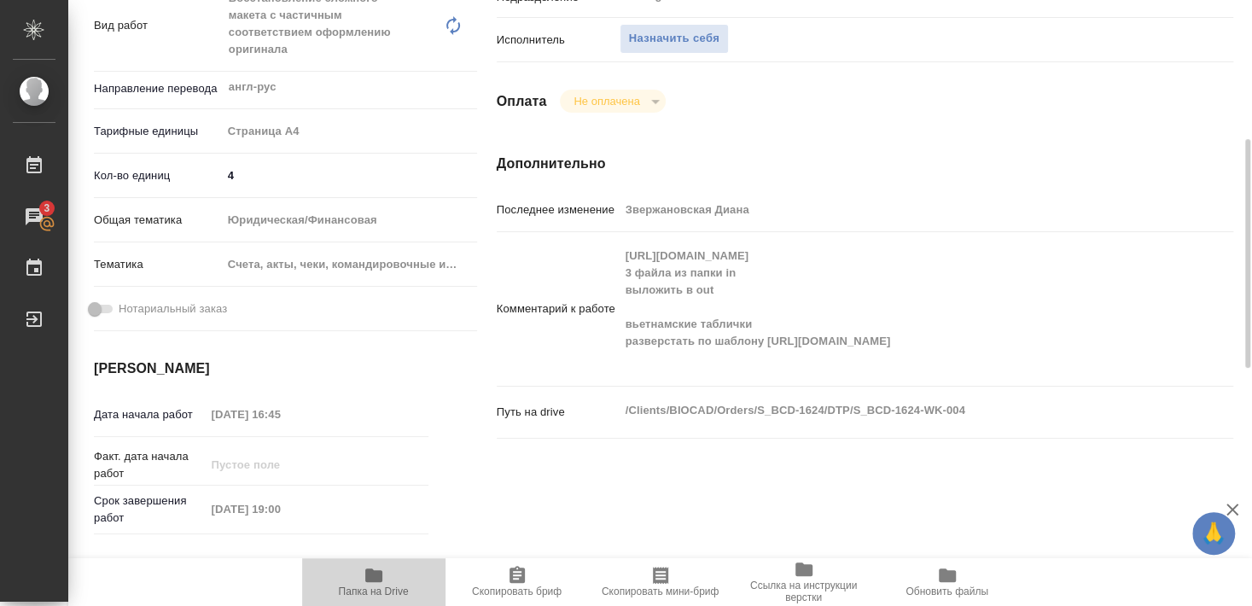
click at [382, 586] on span "Папка на Drive" at bounding box center [374, 592] width 70 height 12
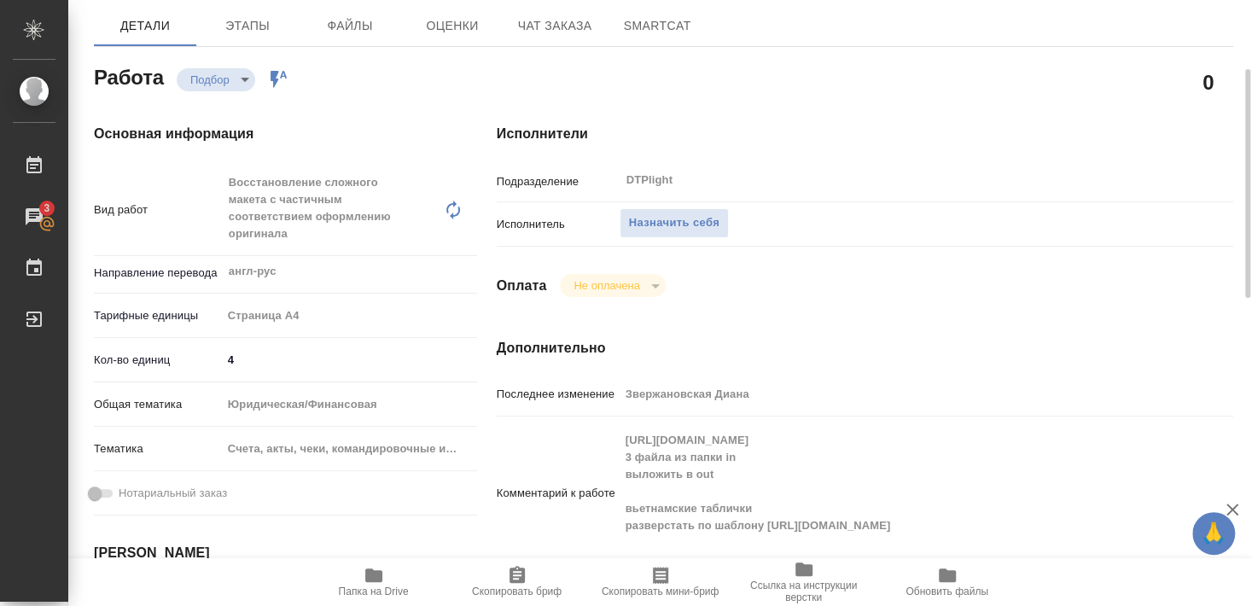
scroll to position [92, 0]
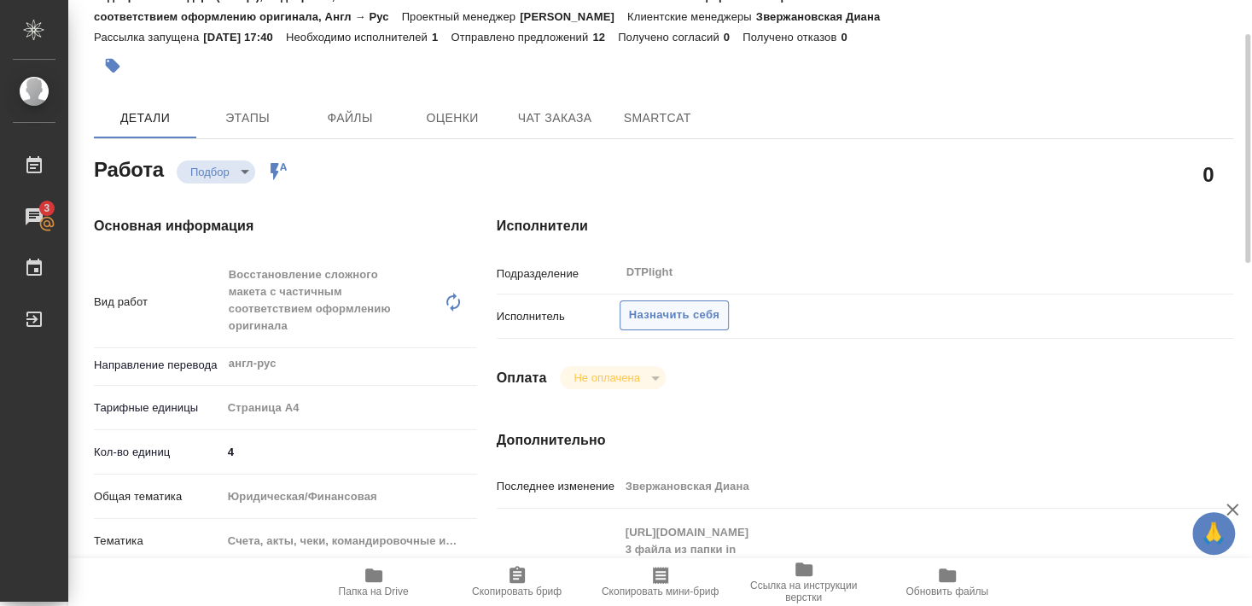
click at [712, 306] on span "Назначить себя" at bounding box center [674, 316] width 90 height 20
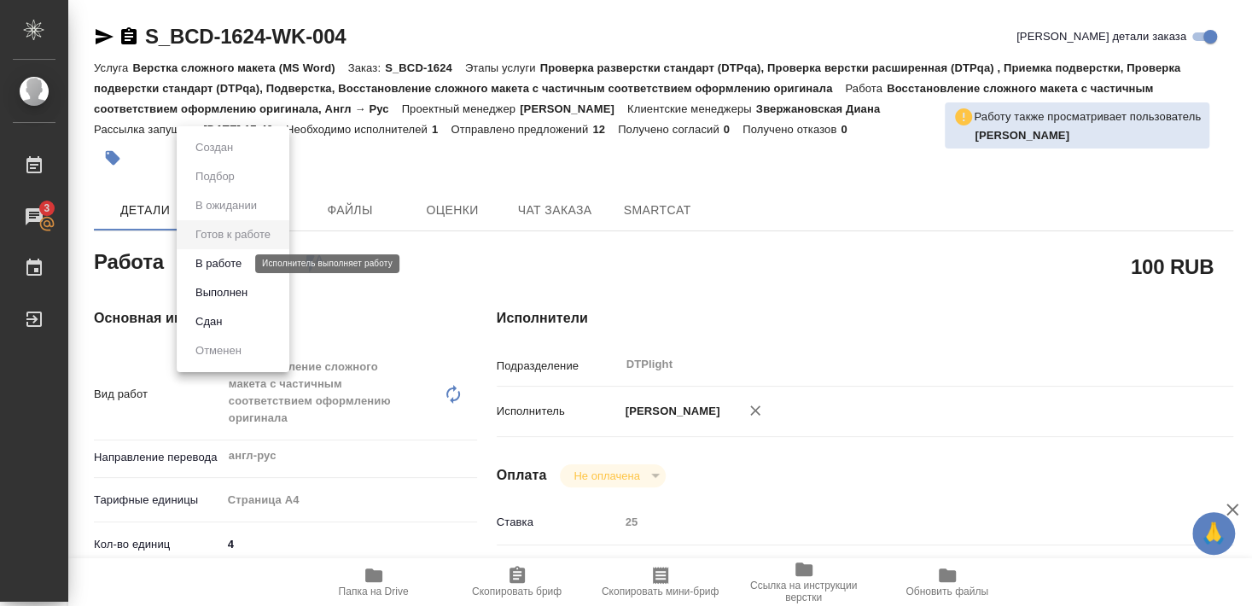
click at [237, 263] on button "В работе" at bounding box center [218, 263] width 56 height 19
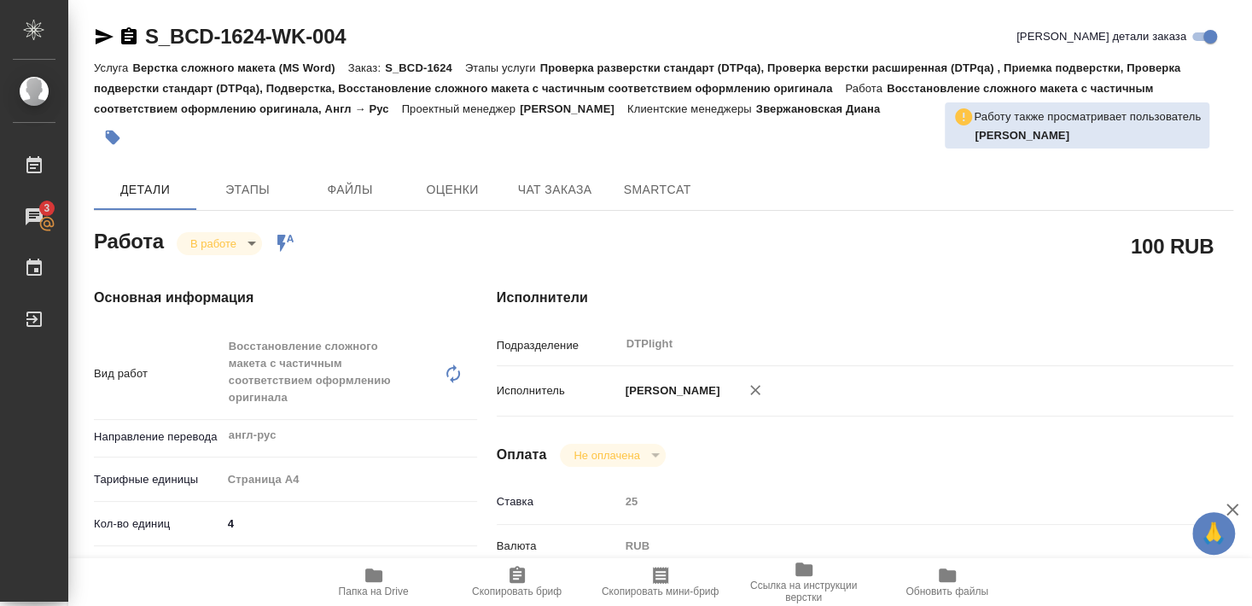
type textarea "x"
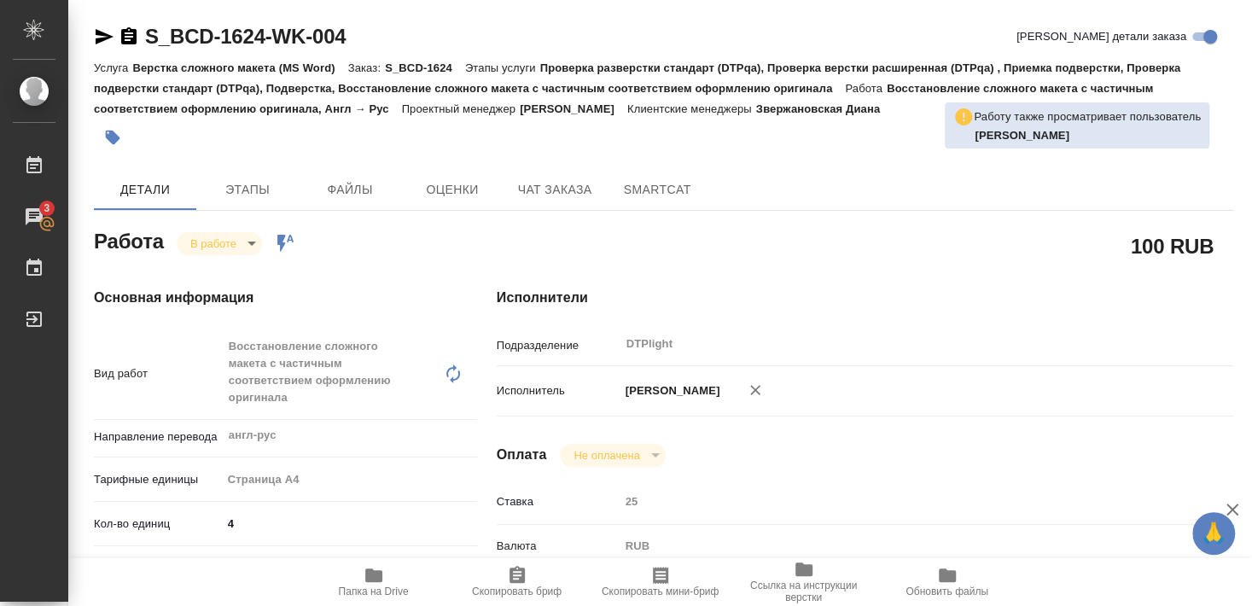
type textarea "x"
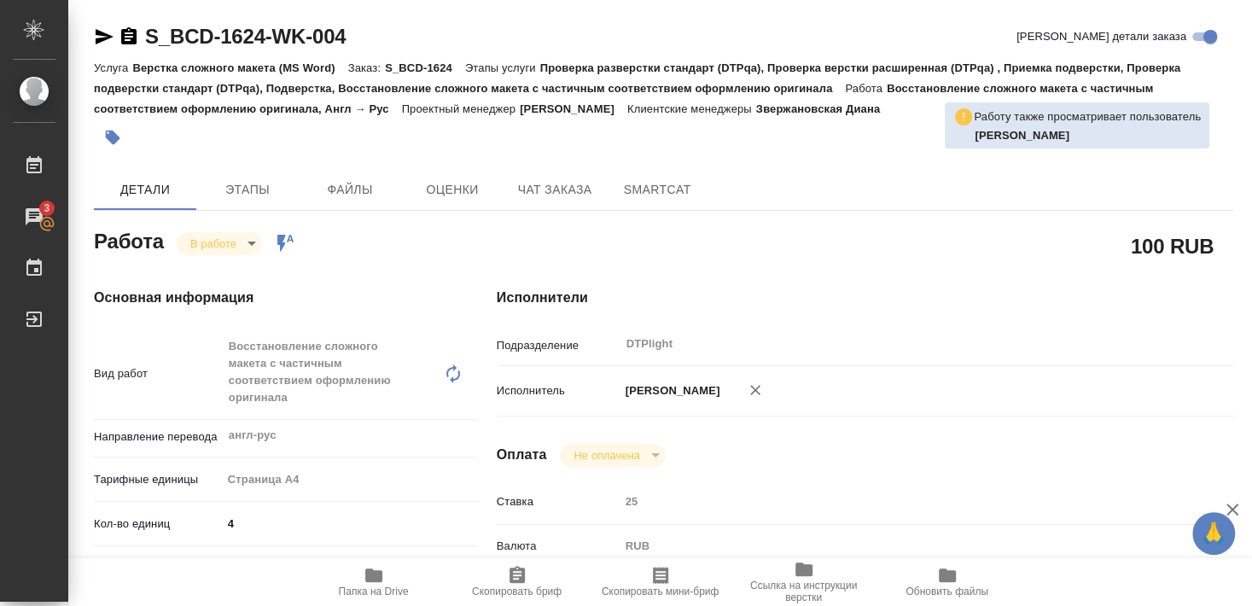
type textarea "x"
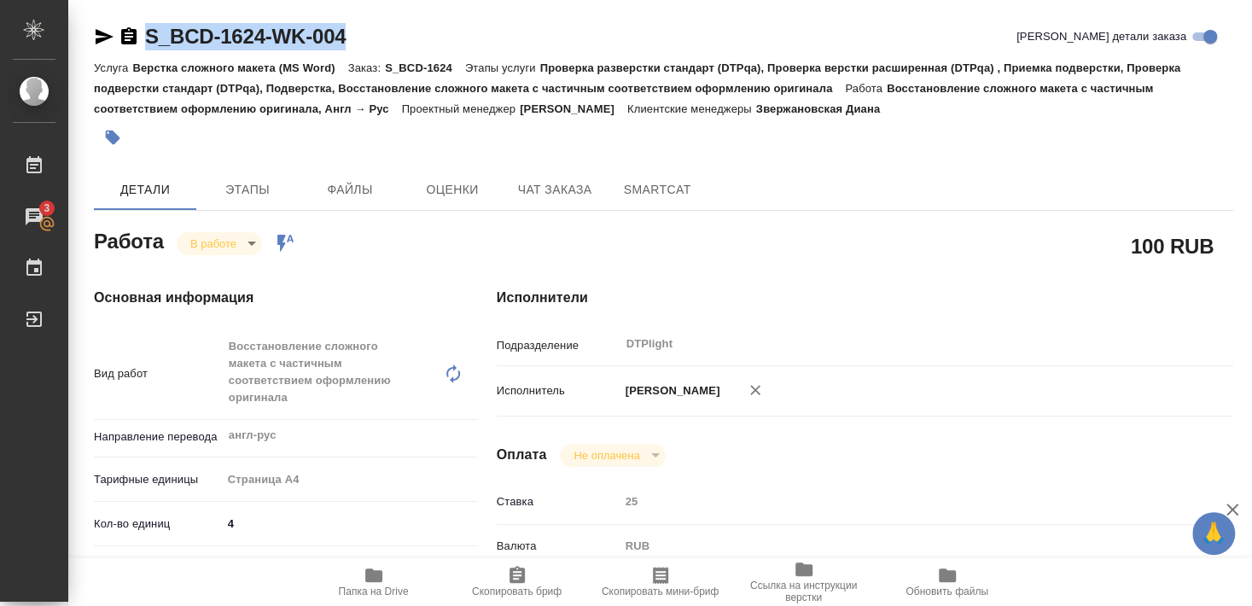
drag, startPoint x: 160, startPoint y: 54, endPoint x: 346, endPoint y: 50, distance: 186.1
click at [346, 50] on div "S_BCD-1624-WK-004 Кратко детали заказа" at bounding box center [664, 40] width 1140 height 34
copy link "S_BCD-1624-WK-004"
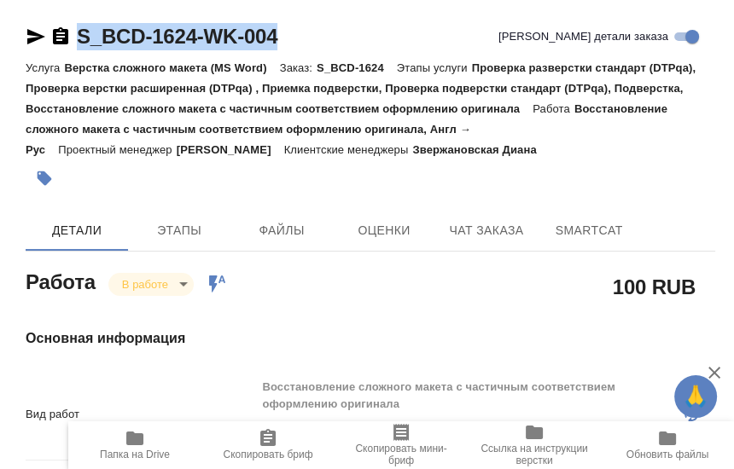
type textarea "x"
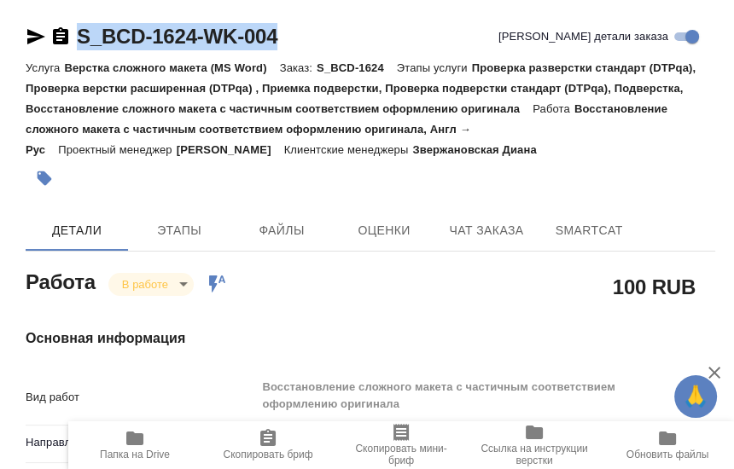
click at [329, 181] on div at bounding box center [256, 179] width 460 height 38
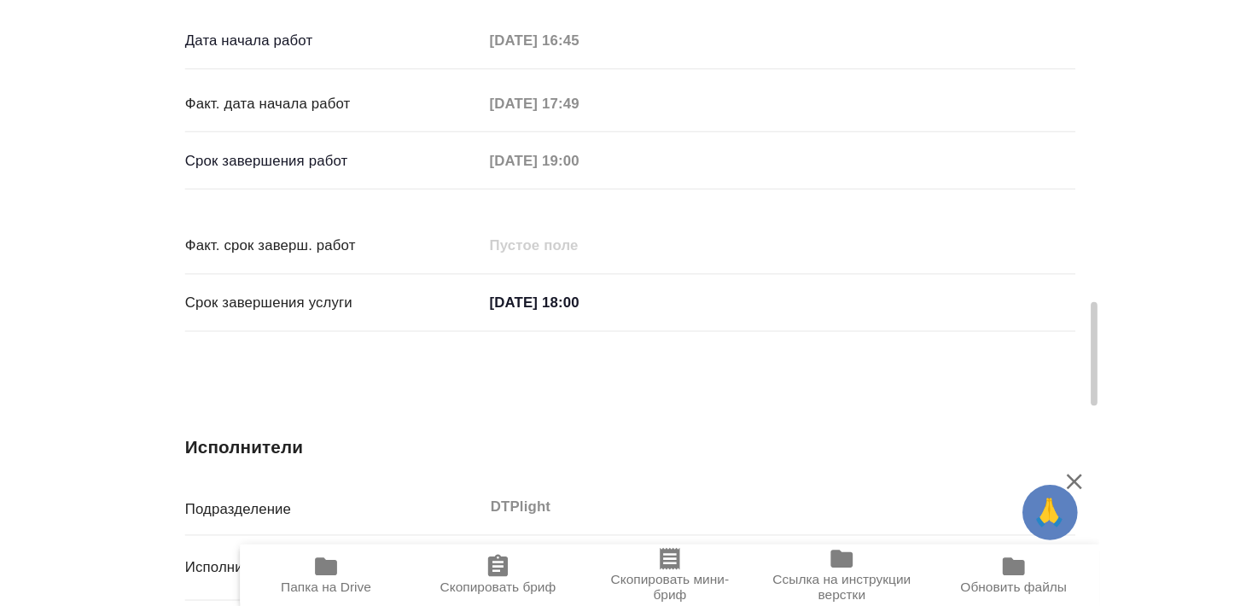
scroll to position [830, 0]
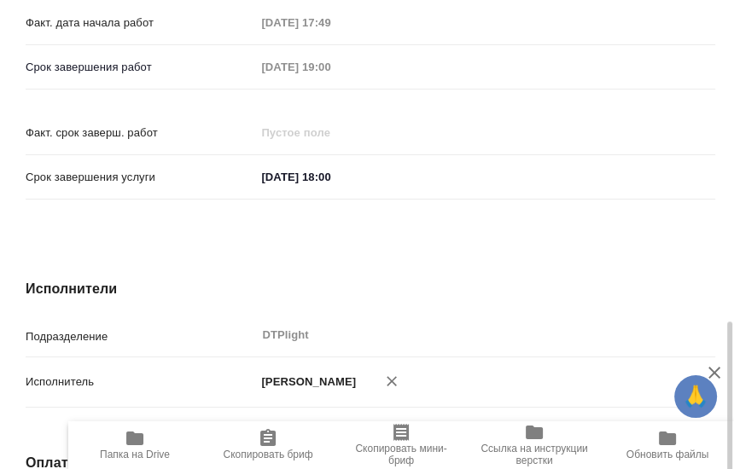
type textarea "x"
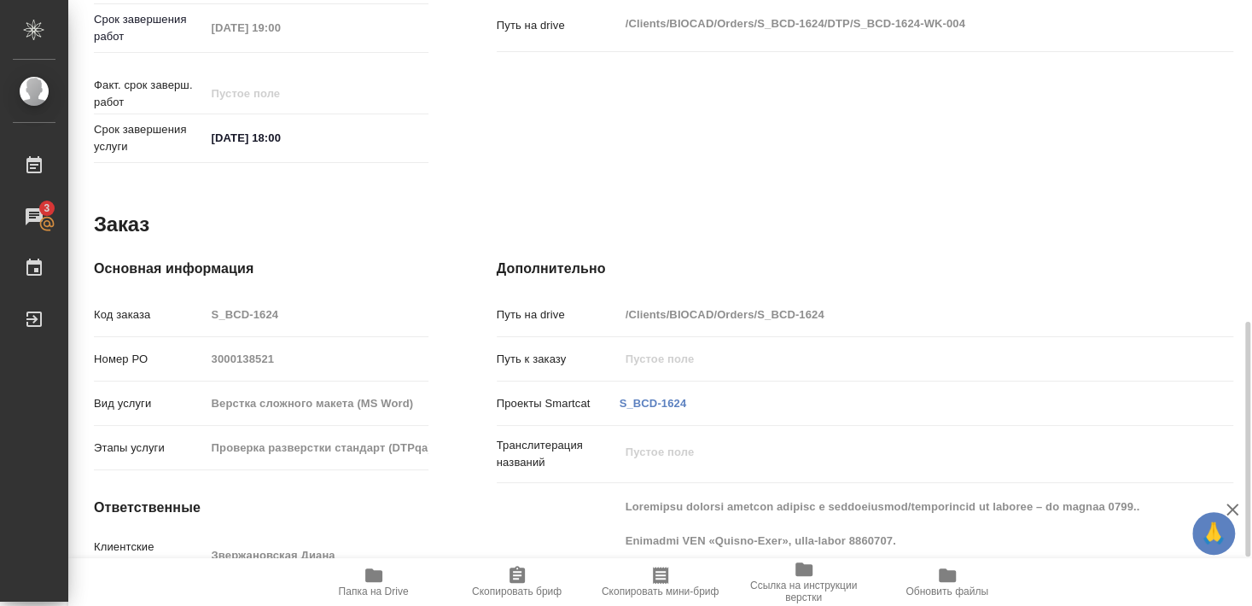
type textarea "x"
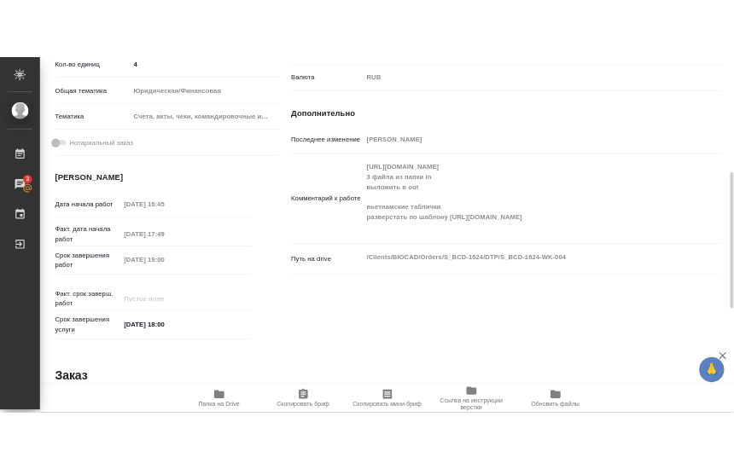
scroll to position [419, 0]
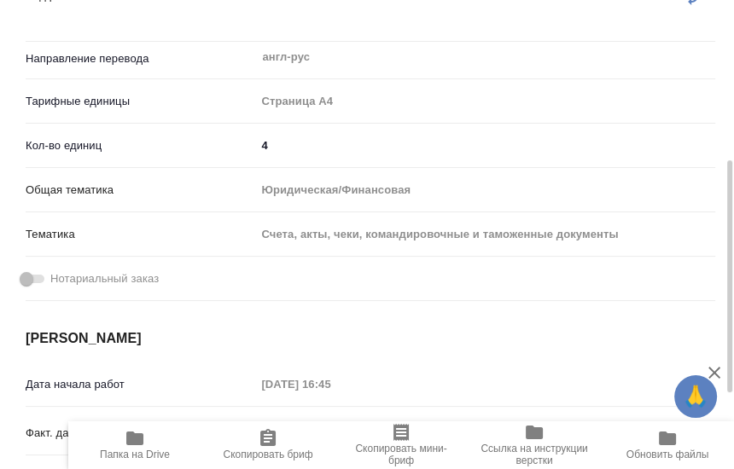
type textarea "x"
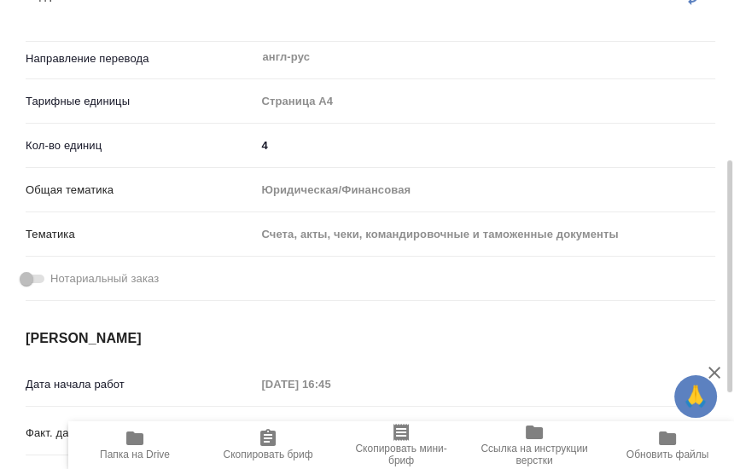
type textarea "x"
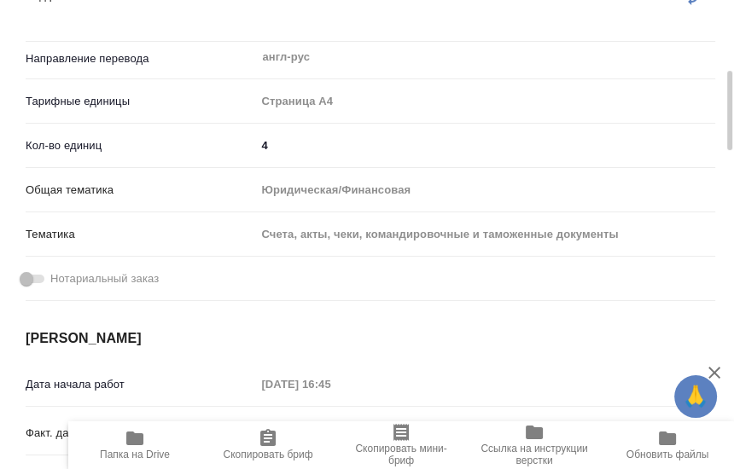
type textarea "x"
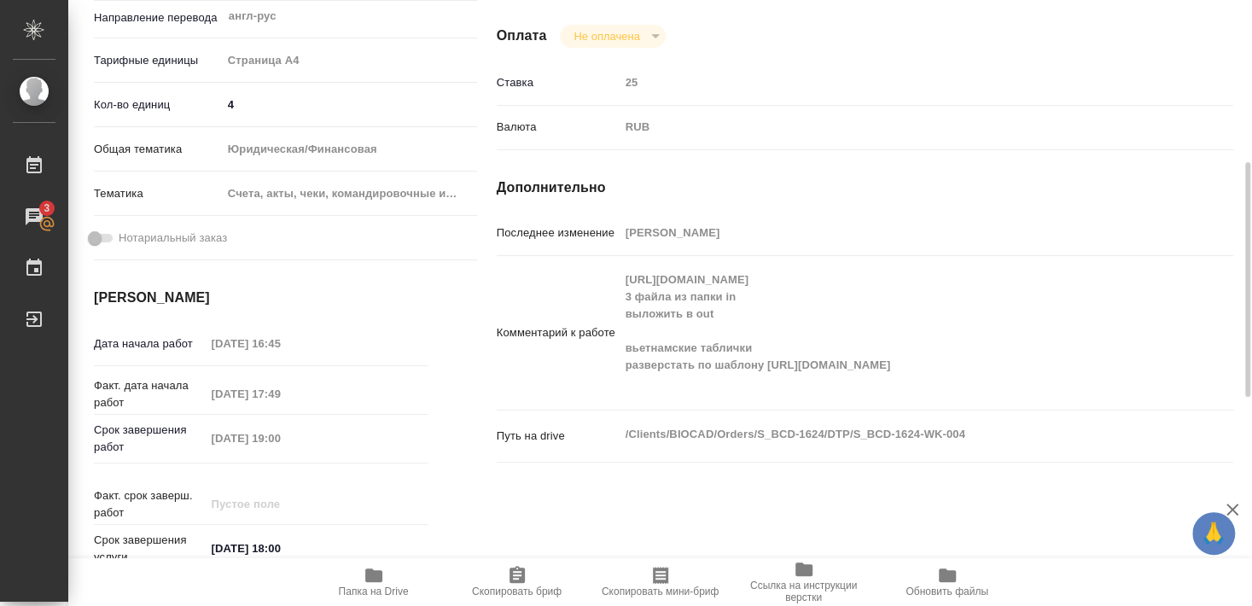
type textarea "x"
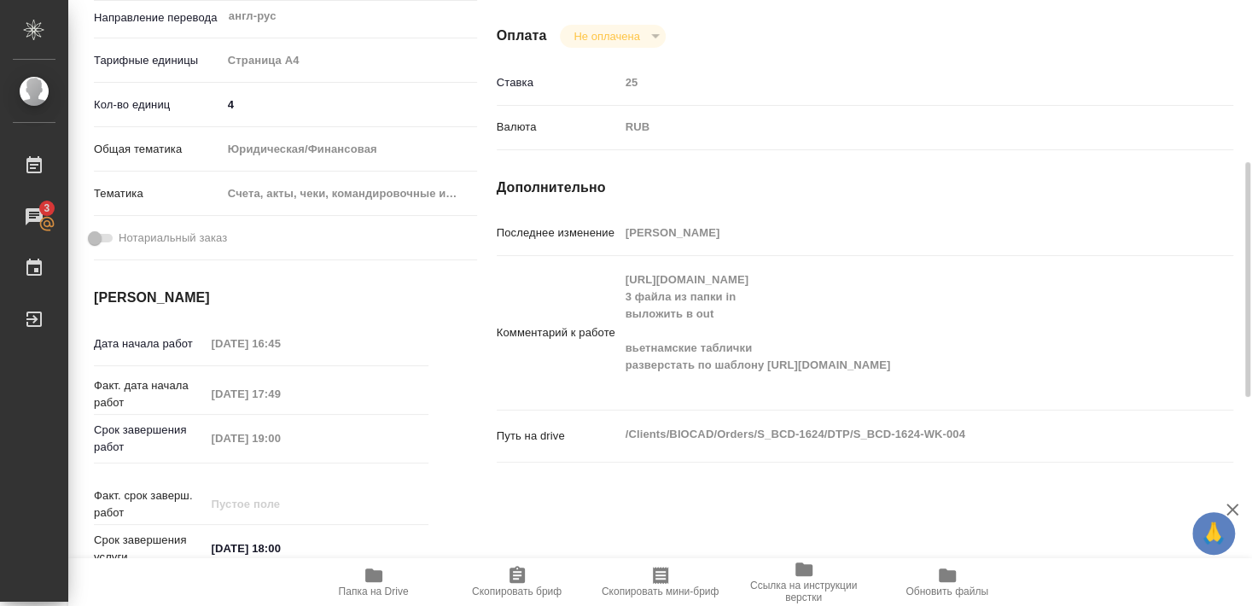
type textarea "x"
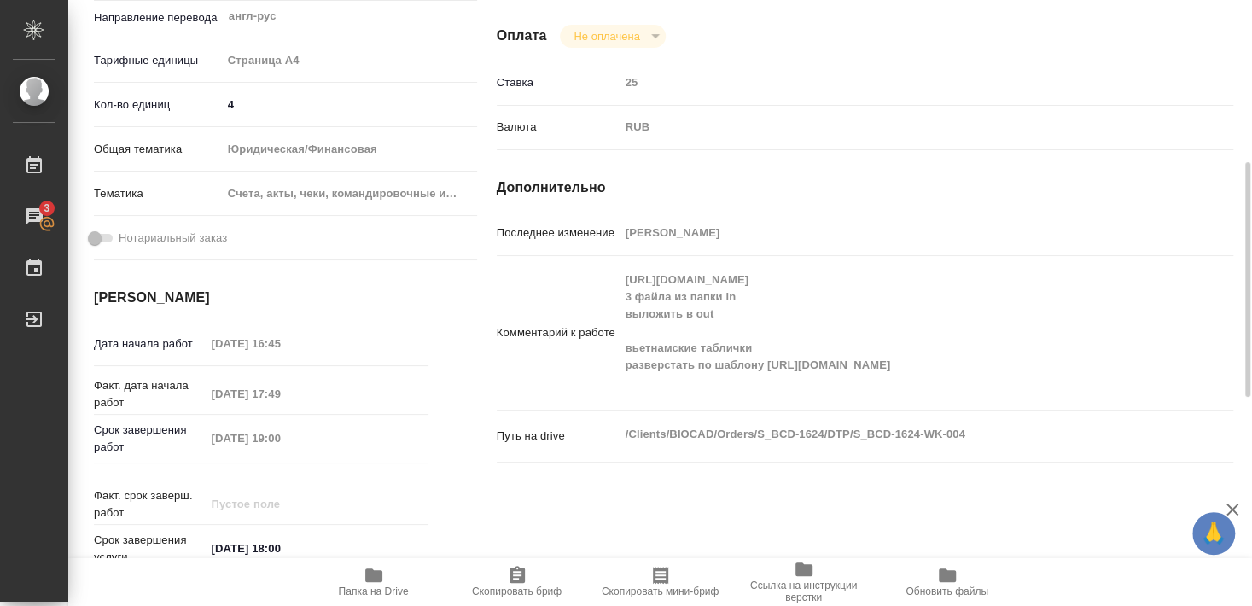
click at [378, 576] on icon "button" at bounding box center [373, 576] width 17 height 14
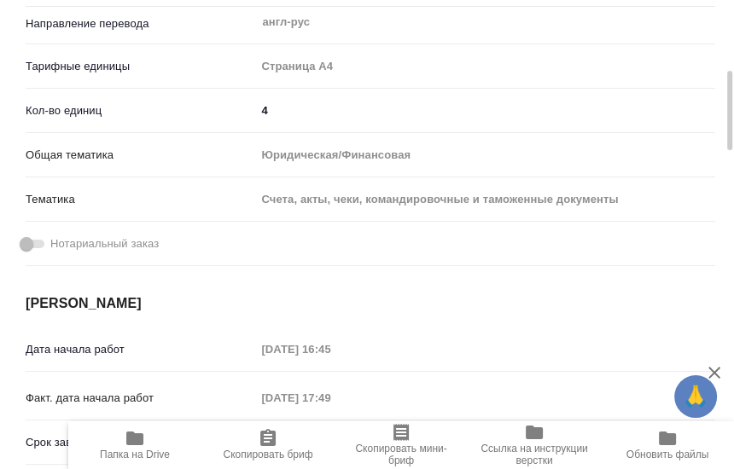
type textarea "x"
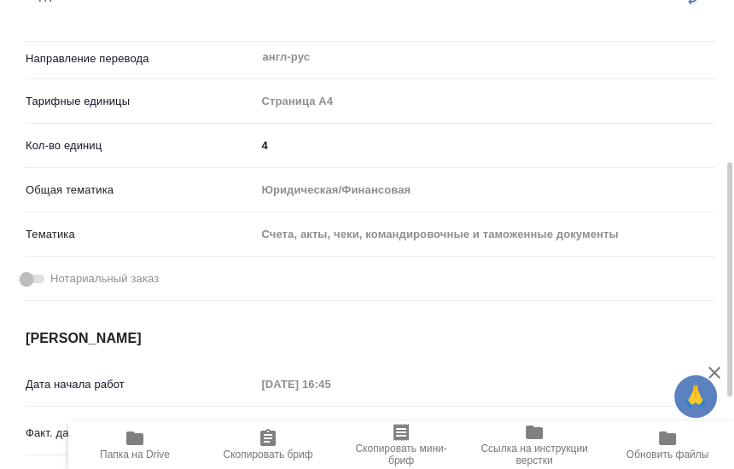
type textarea "x"
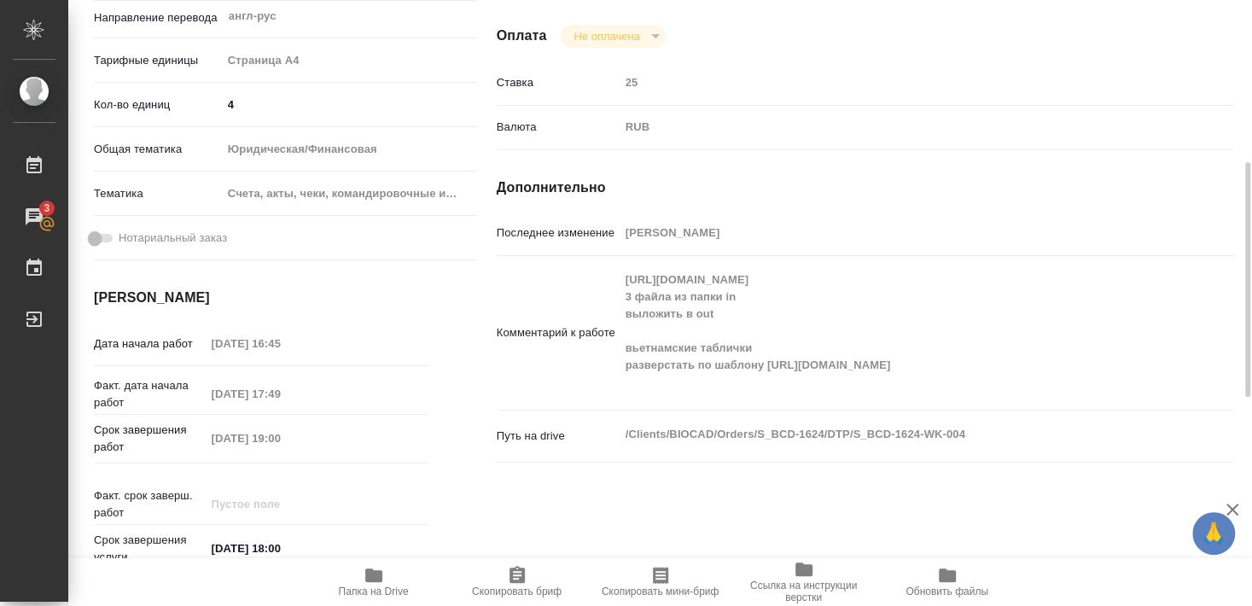
type textarea "x"
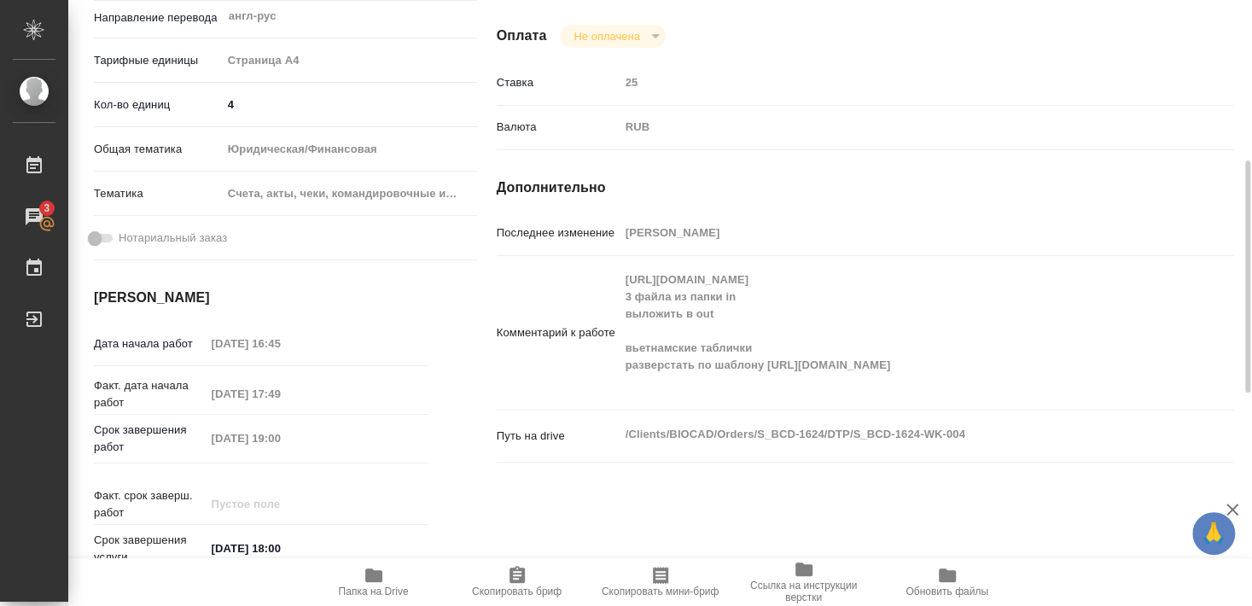
click at [384, 578] on span "Папка на Drive" at bounding box center [373, 581] width 123 height 32
